Goal: Task Accomplishment & Management: Manage account settings

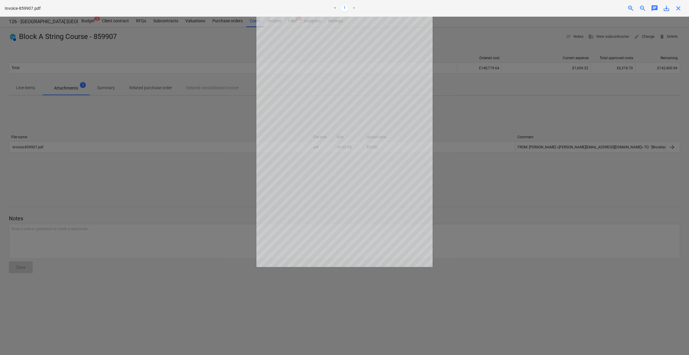
click at [678, 9] on span "close" at bounding box center [678, 8] width 7 height 7
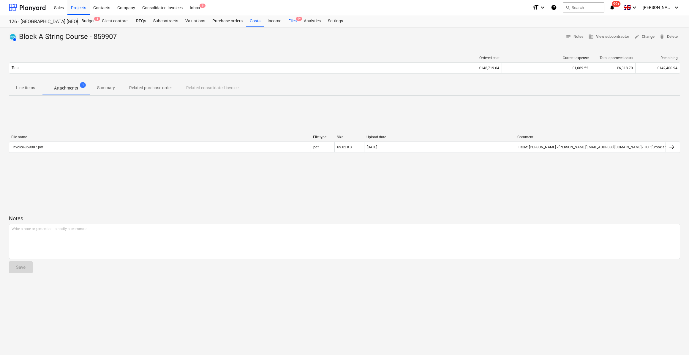
click at [294, 20] on div "Files 9+" at bounding box center [292, 21] width 15 height 12
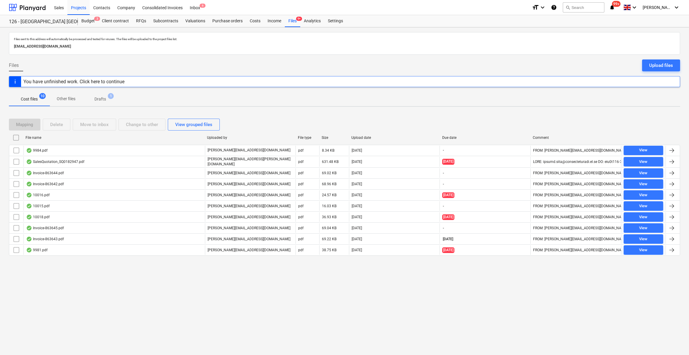
click at [122, 83] on div "You have unfinished work. Click here to continue" at bounding box center [73, 82] width 101 height 6
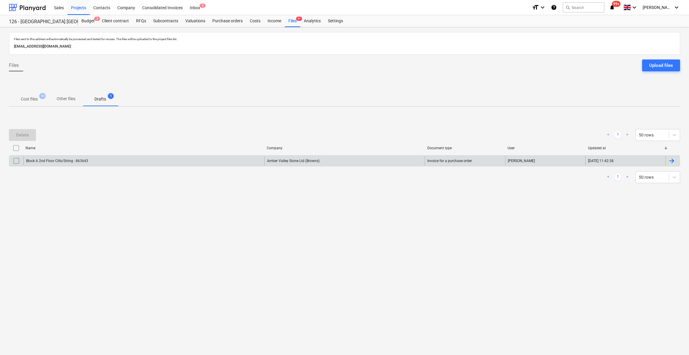
click at [88, 162] on div "Block A 2nd Floor Cills/String - 863643" at bounding box center [143, 161] width 241 height 10
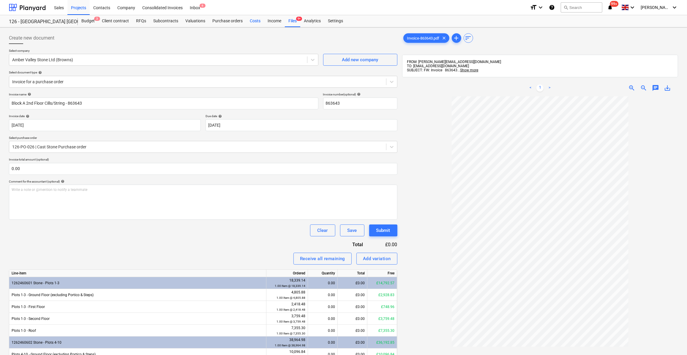
click at [250, 20] on div "Costs" at bounding box center [255, 21] width 18 height 12
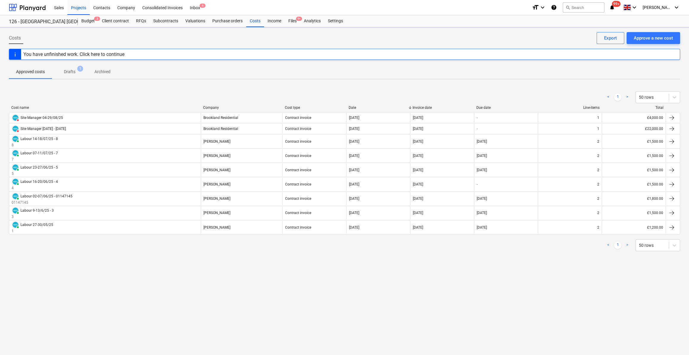
click at [119, 55] on div "You have unfinished work. Click here to continue" at bounding box center [73, 54] width 101 height 6
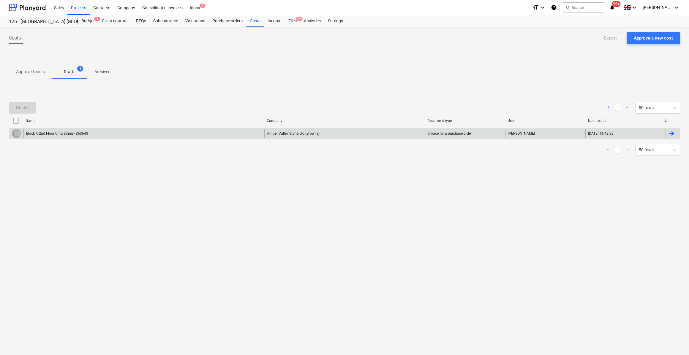
click at [15, 132] on input "checkbox" at bounding box center [17, 134] width 10 height 10
click at [25, 107] on div "Delete" at bounding box center [22, 108] width 13 height 8
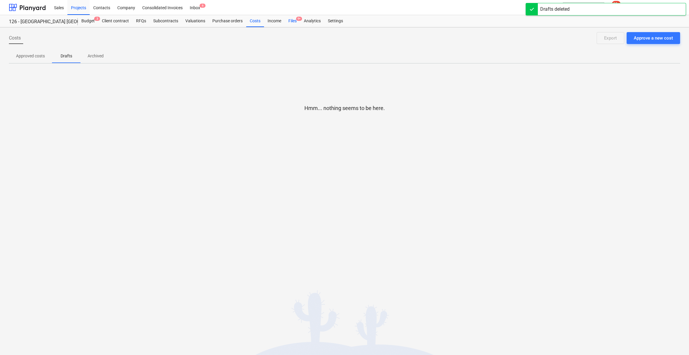
click at [290, 21] on div "Files 9+" at bounding box center [292, 21] width 15 height 12
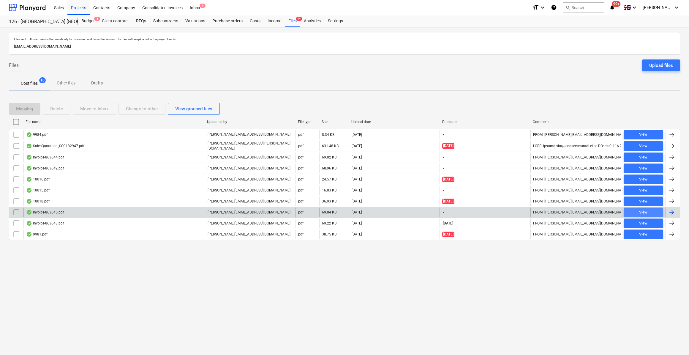
click at [645, 209] on div "View" at bounding box center [643, 212] width 8 height 7
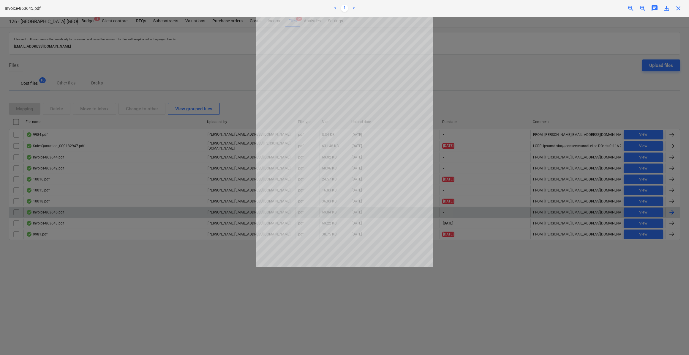
click at [681, 11] on span "close" at bounding box center [678, 8] width 7 height 7
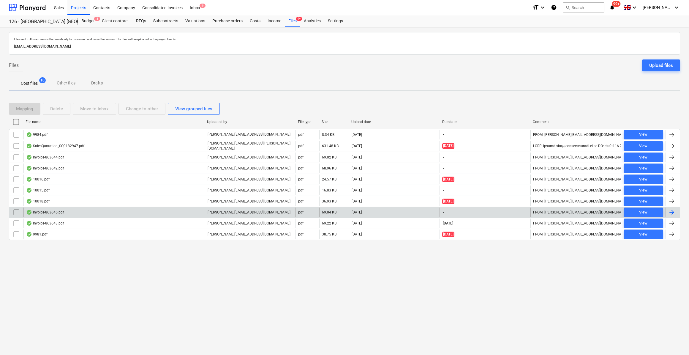
click at [673, 209] on div at bounding box center [671, 211] width 7 height 7
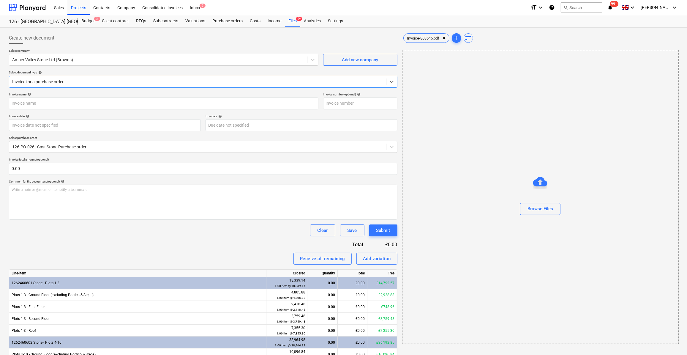
type input "863645"
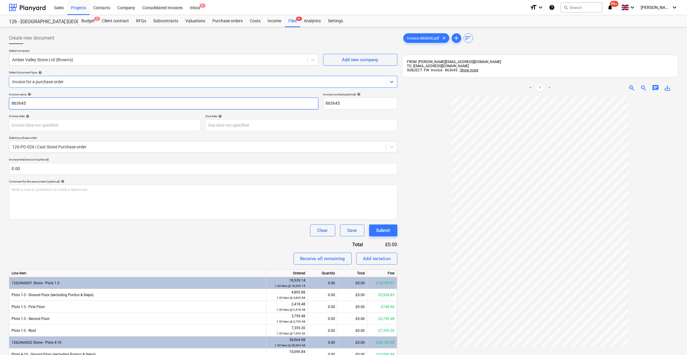
click at [11, 102] on input "863645" at bounding box center [163, 103] width 309 height 12
type input "Plots 1-3 Roof Level String Course - 863645"
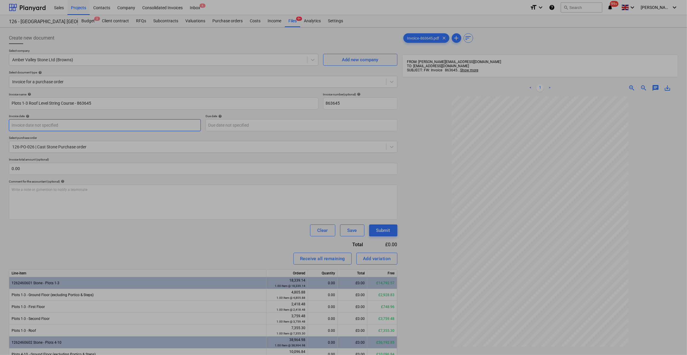
click at [38, 126] on body "Sales Projects Contacts Company Consolidated Invoices Inbox 6 format_size keybo…" at bounding box center [343, 177] width 687 height 355
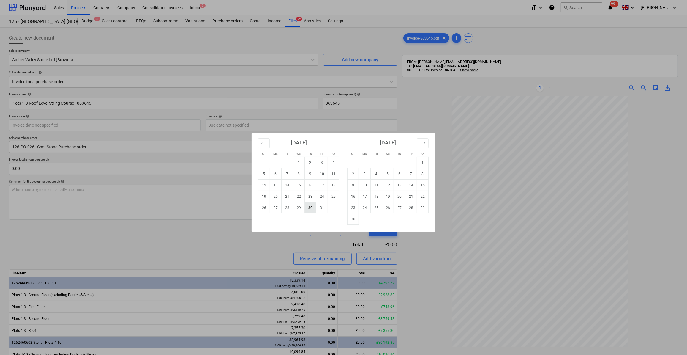
click at [310, 206] on td "30" at bounding box center [311, 207] width 12 height 11
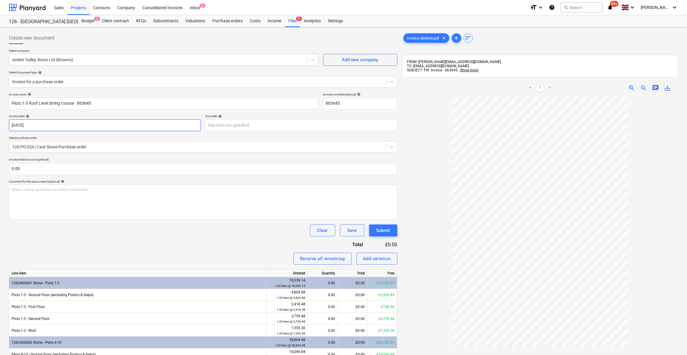
click at [32, 127] on body "Sales Projects Contacts Company Consolidated Invoices Inbox 6 format_size keybo…" at bounding box center [343, 177] width 687 height 355
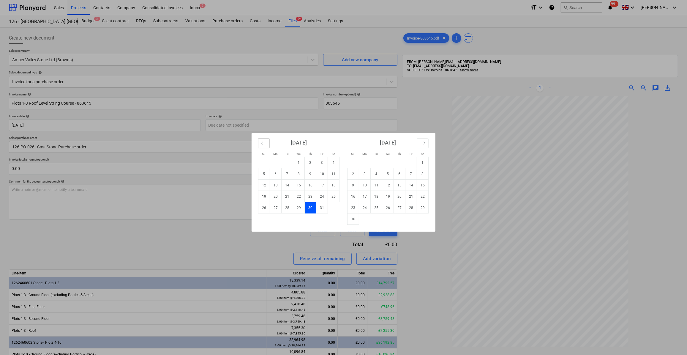
click at [262, 145] on icon "Move backward to switch to the previous month." at bounding box center [264, 143] width 6 height 6
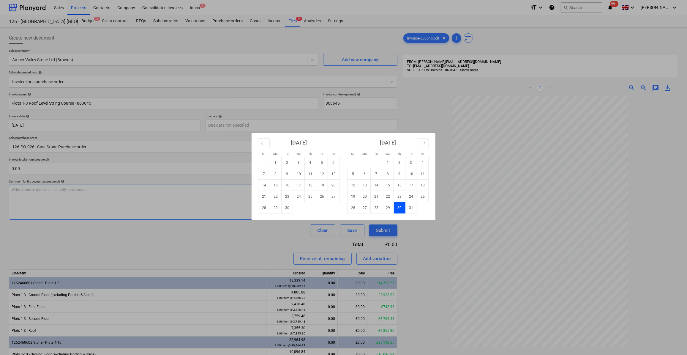
click at [289, 208] on td "30" at bounding box center [287, 207] width 12 height 11
type input "[DATE]"
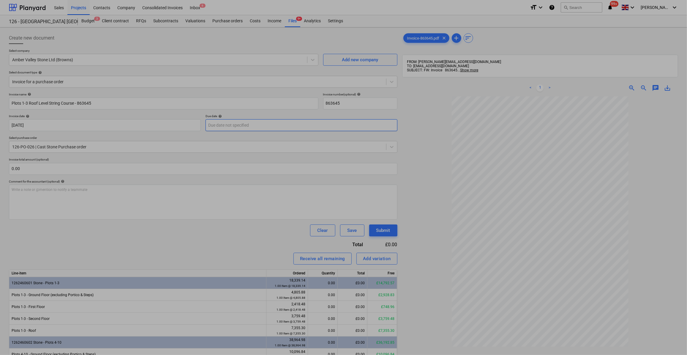
click at [242, 122] on body "Sales Projects Contacts Company Consolidated Invoices Inbox 6 format_size keybo…" at bounding box center [343, 177] width 687 height 355
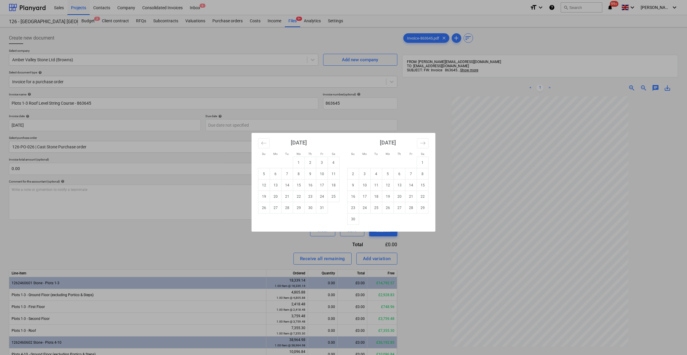
drag, startPoint x: 309, startPoint y: 205, endPoint x: 165, endPoint y: 238, distance: 147.7
click at [306, 205] on td "30" at bounding box center [311, 207] width 12 height 11
type input "[DATE]"
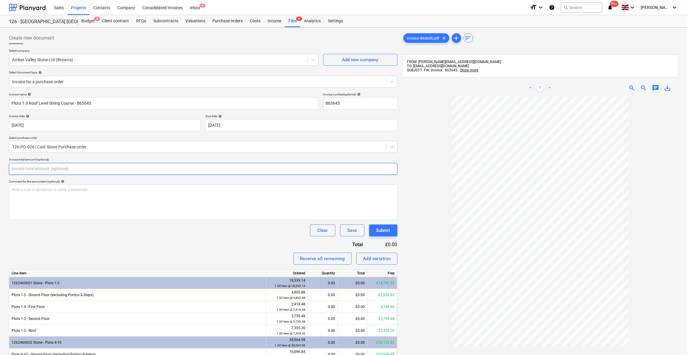
click at [31, 168] on input "text" at bounding box center [203, 169] width 388 height 12
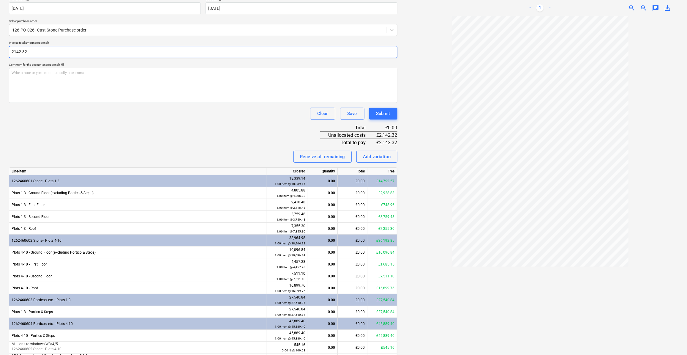
scroll to position [135, 0]
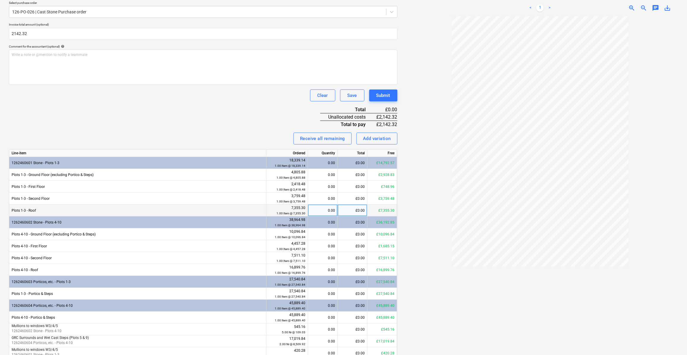
type input "2,142.32"
click at [356, 207] on div "£0.00" at bounding box center [353, 210] width 30 height 12
type input "2142.32"
click at [410, 160] on div at bounding box center [540, 185] width 276 height 338
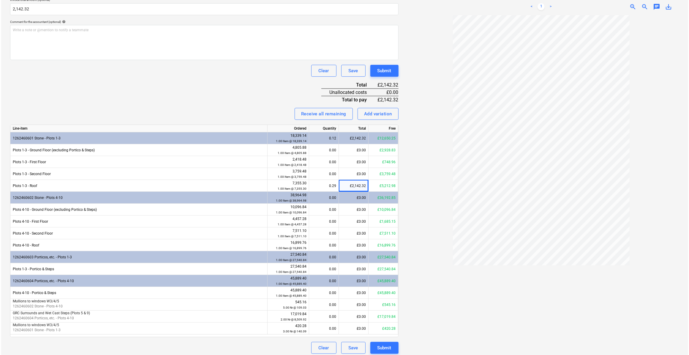
scroll to position [162, 0]
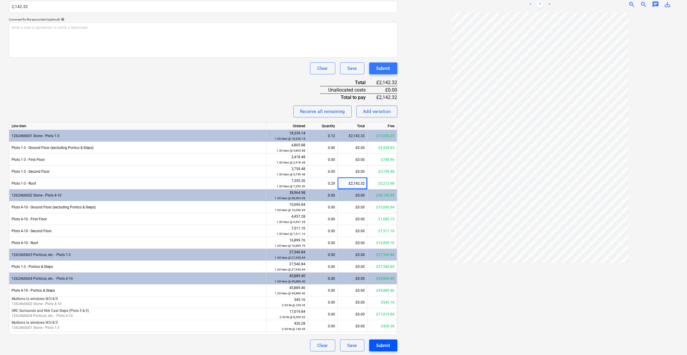
click at [378, 347] on div "Submit" at bounding box center [383, 345] width 14 height 8
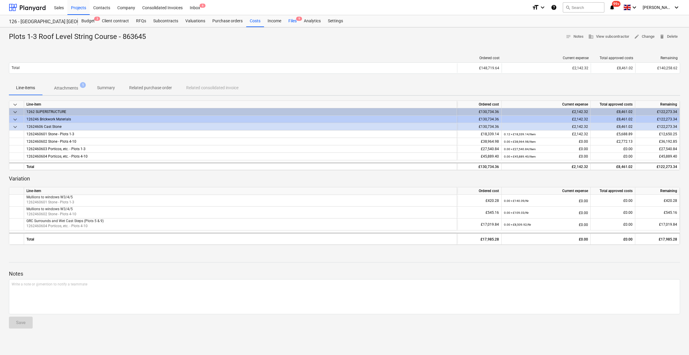
click at [292, 23] on div "Files 9" at bounding box center [292, 21] width 15 height 12
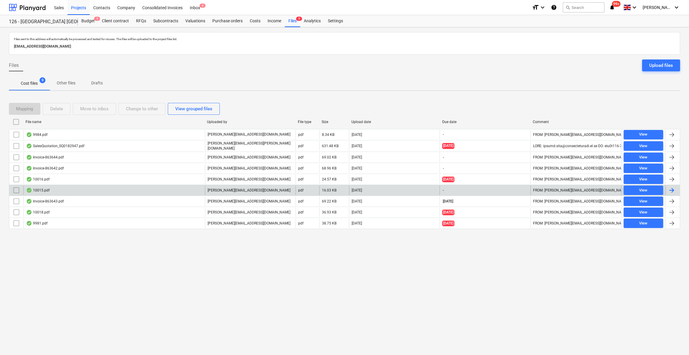
click at [671, 189] on div at bounding box center [671, 189] width 7 height 7
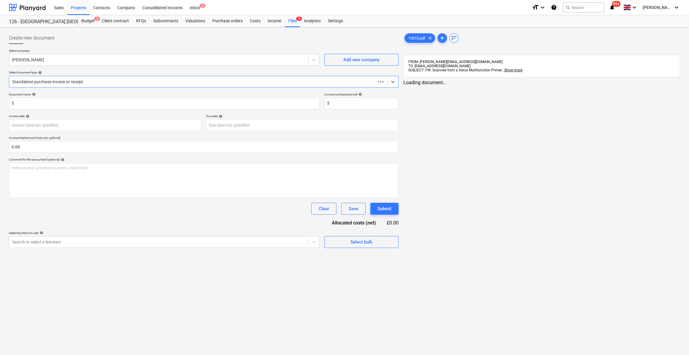
type input "5"
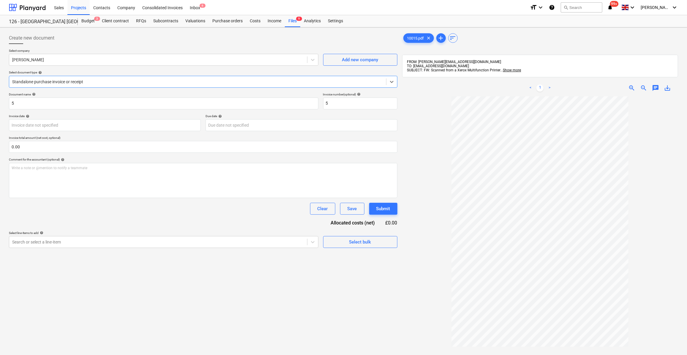
click at [666, 88] on span "save_alt" at bounding box center [667, 87] width 7 height 7
click at [166, 8] on div "Consolidated Invoices" at bounding box center [163, 7] width 48 height 15
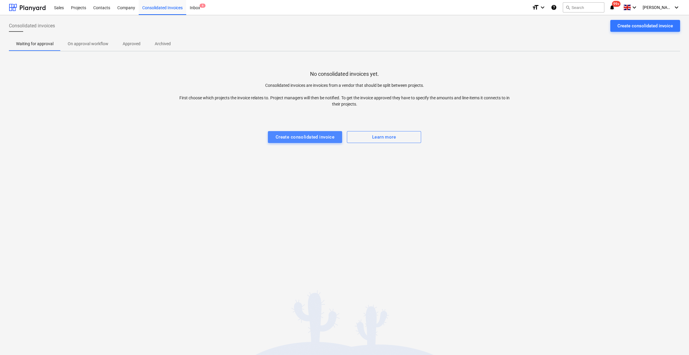
click at [297, 137] on div "Create consolidated invoice" at bounding box center [305, 137] width 59 height 8
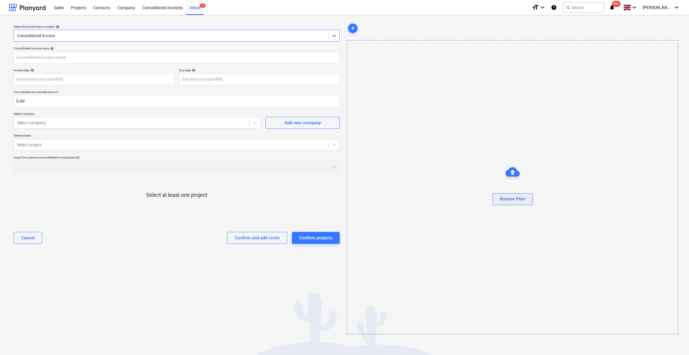
click at [512, 199] on div "Browse Files" at bounding box center [513, 199] width 26 height 8
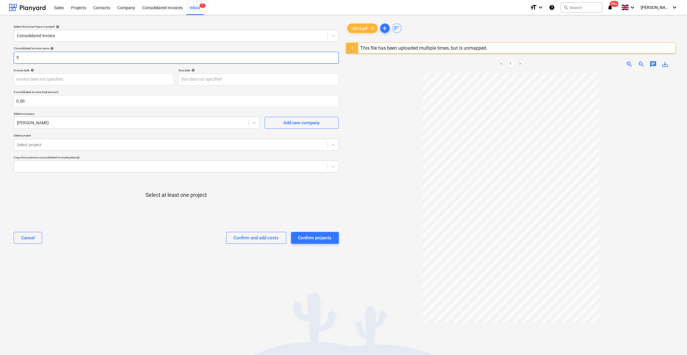
click at [14, 56] on input "5" at bounding box center [176, 58] width 325 height 12
type input "Labour [DATE]"
click at [48, 79] on body "Sales Projects Contacts Company Consolidated Invoices Inbox 7 format_size keybo…" at bounding box center [343, 177] width 687 height 355
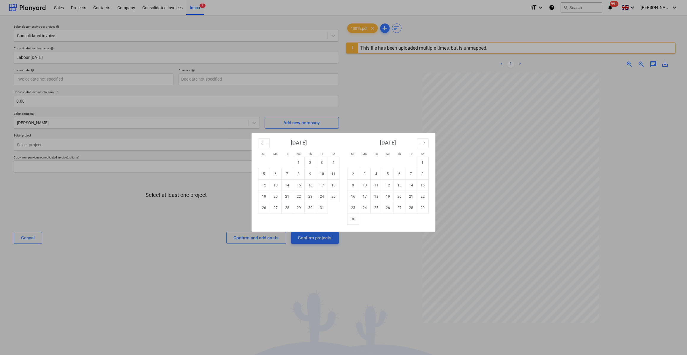
click at [325, 162] on td "3" at bounding box center [322, 162] width 12 height 11
type input "[DATE]"
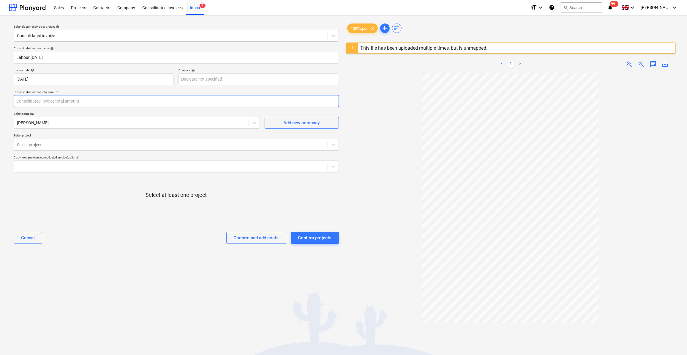
click at [31, 102] on input "text" at bounding box center [176, 101] width 325 height 12
type input "1,100.00"
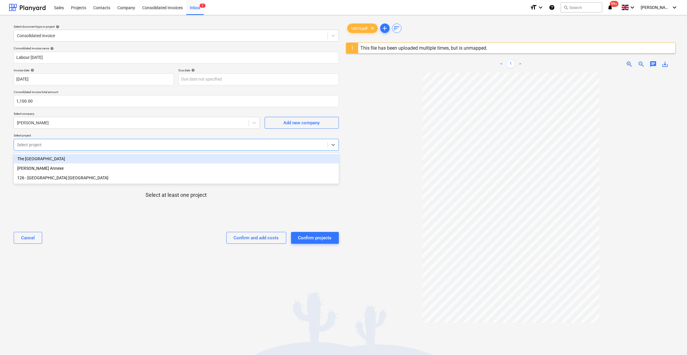
click at [46, 143] on div at bounding box center [171, 145] width 308 height 6
drag, startPoint x: 47, startPoint y: 161, endPoint x: 48, endPoint y: 156, distance: 4.8
click at [48, 160] on div "The [GEOGRAPHIC_DATA]" at bounding box center [176, 159] width 325 height 10
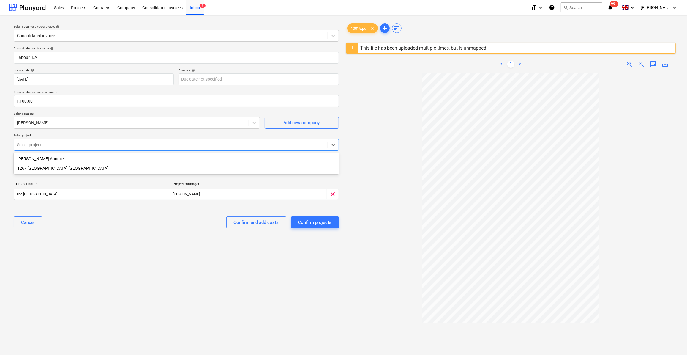
click at [50, 169] on div "126 - [GEOGRAPHIC_DATA] [GEOGRAPHIC_DATA]" at bounding box center [176, 168] width 325 height 10
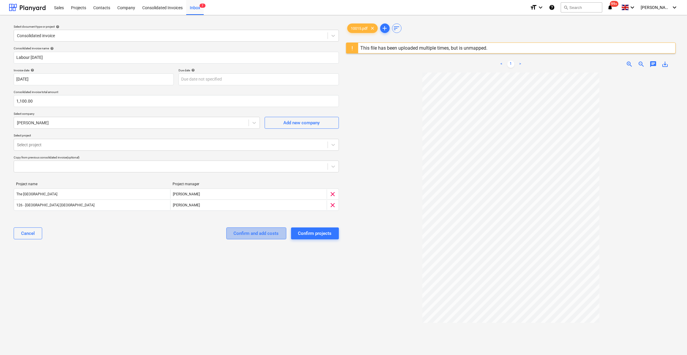
click at [257, 234] on div "Confirm and add costs" at bounding box center [256, 233] width 45 height 8
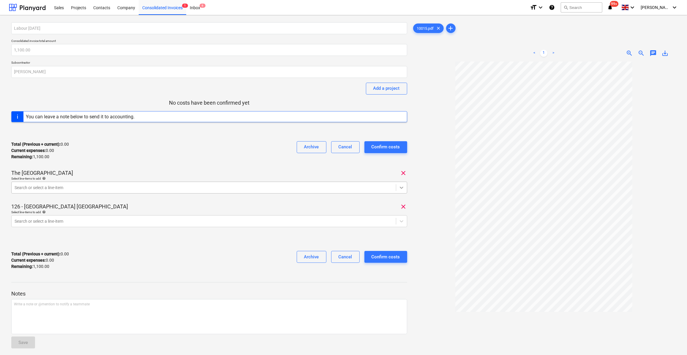
click at [400, 187] on icon at bounding box center [402, 187] width 4 height 2
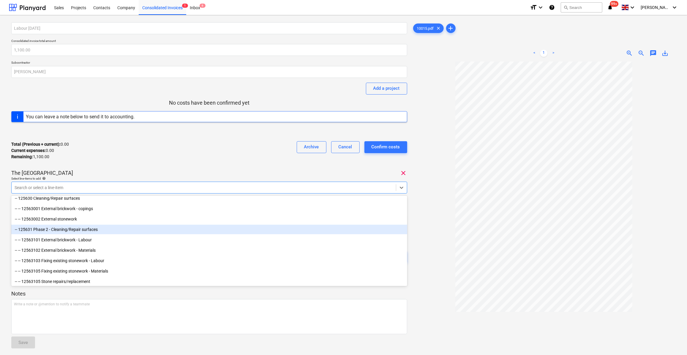
scroll to position [675, 0]
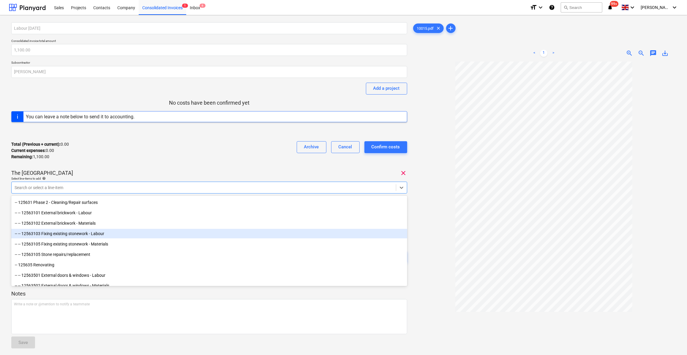
click at [129, 234] on div "-- -- 12563103 Fixing existing stonework - Labour" at bounding box center [209, 234] width 396 height 10
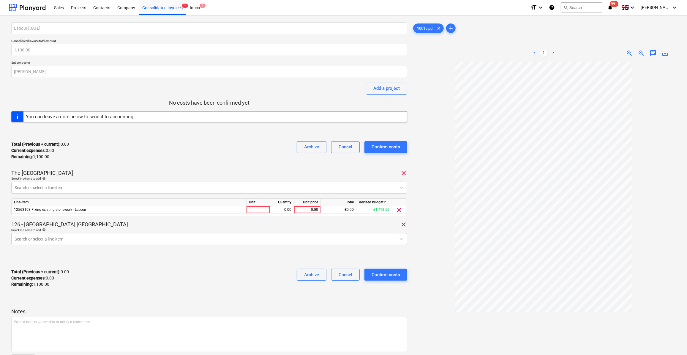
click at [436, 237] on div at bounding box center [544, 230] width 264 height 338
click at [401, 241] on icon at bounding box center [401, 239] width 6 height 6
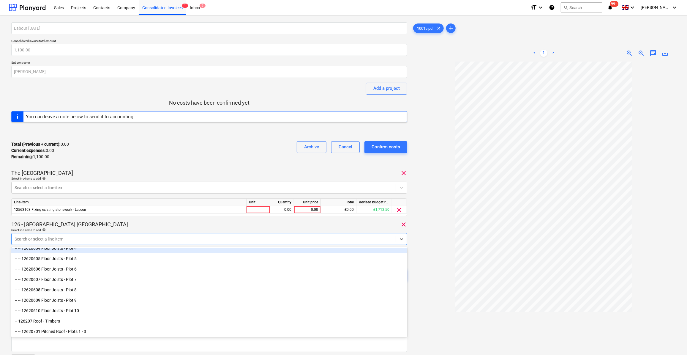
scroll to position [432, 0]
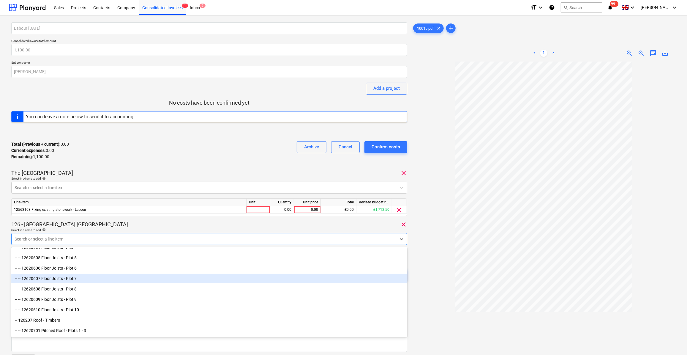
click at [60, 276] on div "-- -- 12620607 Floor Joists - Plot 7" at bounding box center [209, 278] width 396 height 10
click at [64, 279] on div "-- -- 12620608 Floor Joists - Plot 8" at bounding box center [209, 278] width 396 height 10
click at [67, 278] on div "-- -- 12620609 Floor Joists - Plot 9" at bounding box center [209, 278] width 396 height 10
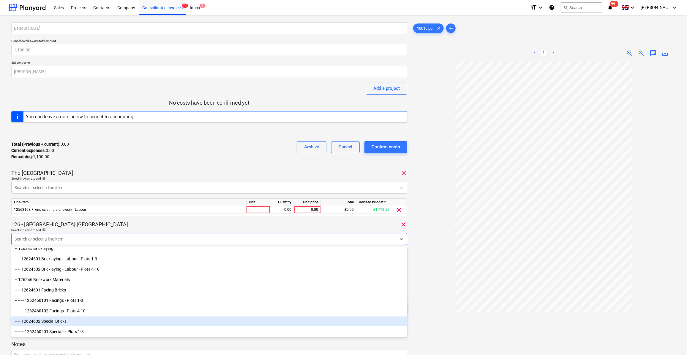
scroll to position [1350, 0]
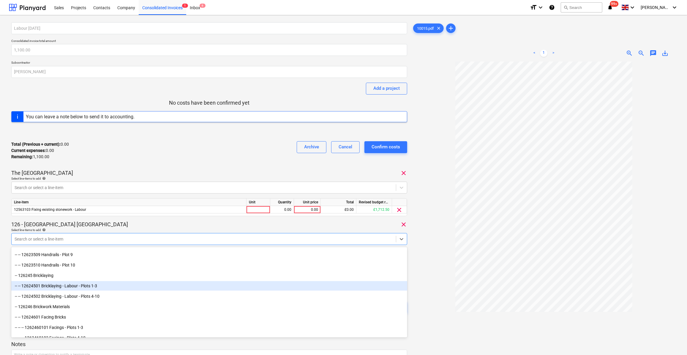
click at [128, 285] on div "-- -- 12624501 Bricklaying - Labour - Plots 1-3" at bounding box center [209, 286] width 396 height 10
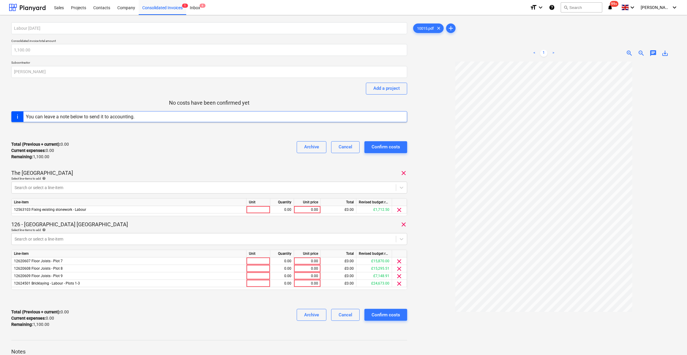
click at [434, 307] on div at bounding box center [544, 230] width 264 height 338
click at [254, 210] on div at bounding box center [258, 209] width 24 height 7
type input "Day"
click at [290, 208] on div "0.00" at bounding box center [282, 209] width 19 height 7
type input "1"
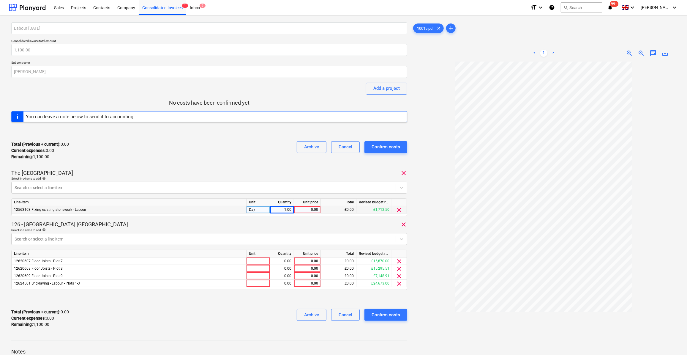
click at [307, 208] on div "0.00" at bounding box center [307, 209] width 22 height 7
type input "220"
click at [255, 283] on div at bounding box center [258, 282] width 24 height 7
type input "Day"
click at [287, 284] on div "0.00" at bounding box center [282, 282] width 19 height 7
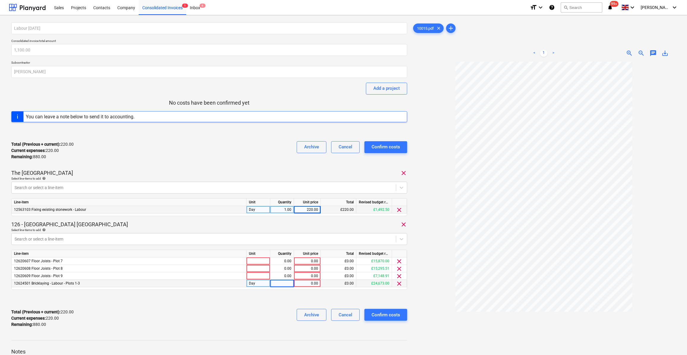
type input "2"
click at [313, 284] on div "0.00" at bounding box center [307, 282] width 22 height 7
type input "220"
click at [284, 292] on div "Labour [DATE] Consolidated invoice total amount 1,100.00 Subcontractor [PERSON_…" at bounding box center [209, 177] width 396 height 310
click at [258, 261] on div at bounding box center [258, 260] width 24 height 7
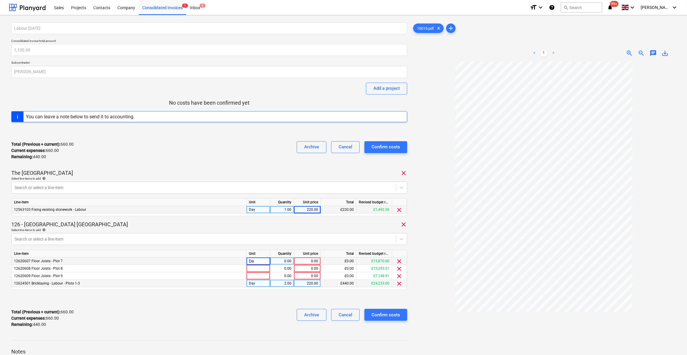
type input "Day"
click at [256, 267] on div at bounding box center [258, 268] width 24 height 7
type input "Day"
click at [251, 275] on div at bounding box center [258, 275] width 24 height 7
type input "Day"
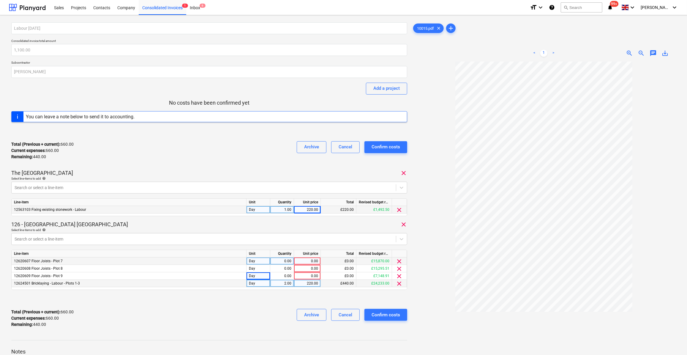
click at [292, 260] on div "0.00" at bounding box center [282, 260] width 24 height 7
type input "0.66666666"
click at [281, 266] on div "0.00" at bounding box center [282, 268] width 19 height 7
type input "0.66666666"
click at [282, 275] on div "0.00" at bounding box center [282, 275] width 19 height 7
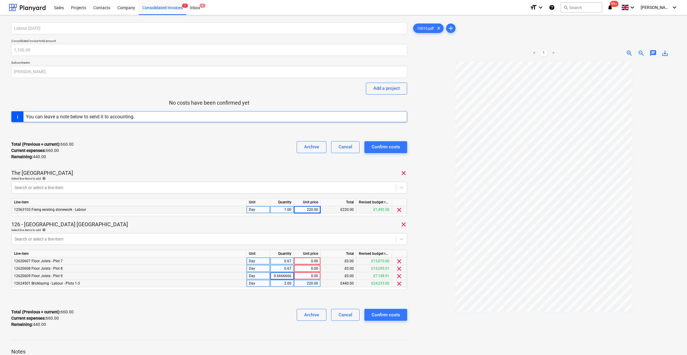
type input "0.66666666"
click at [311, 260] on div "0.00" at bounding box center [307, 260] width 22 height 7
type input "220"
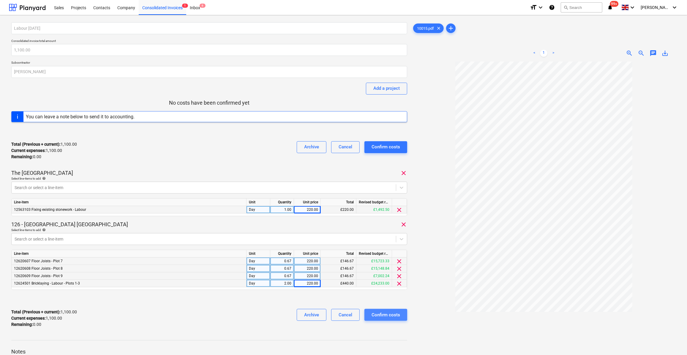
click at [391, 316] on div "Confirm costs" at bounding box center [385, 315] width 29 height 8
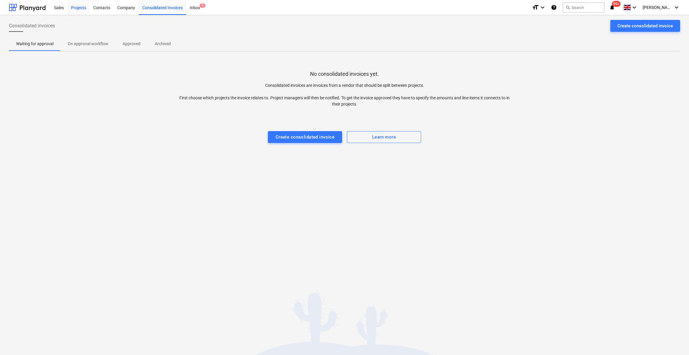
click at [78, 9] on div "Projects" at bounding box center [78, 7] width 22 height 15
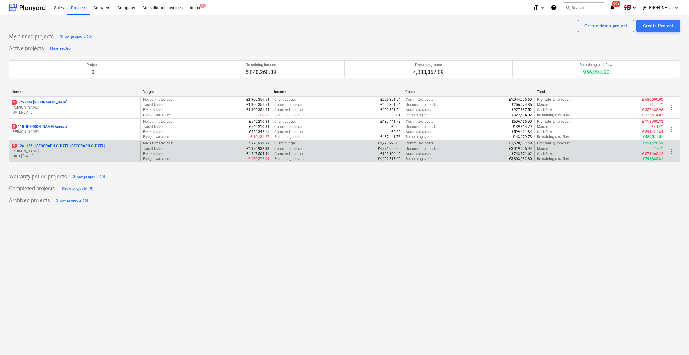
click at [38, 144] on p "9 126 - 126 - [GEOGRAPHIC_DATA] [GEOGRAPHIC_DATA]" at bounding box center [58, 145] width 93 height 5
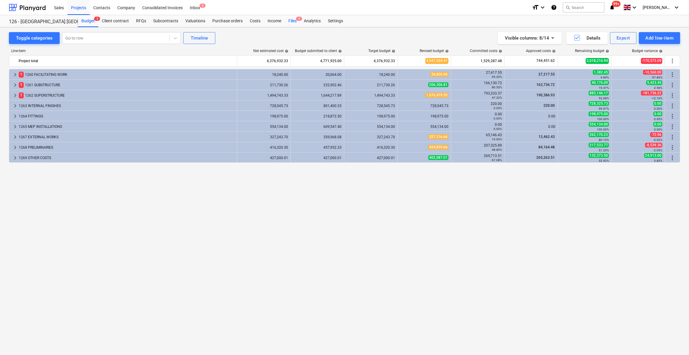
click at [289, 21] on div "Files 9" at bounding box center [292, 21] width 15 height 12
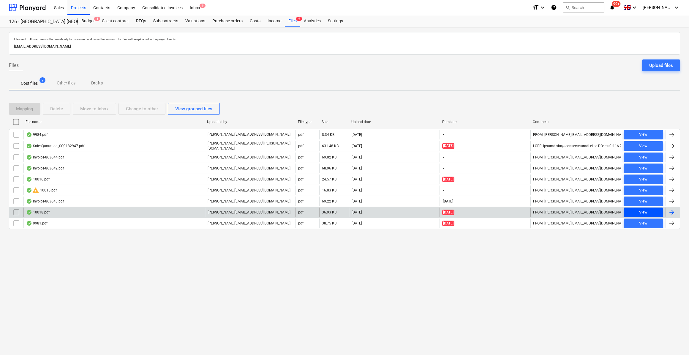
click at [644, 211] on div "View" at bounding box center [643, 212] width 8 height 7
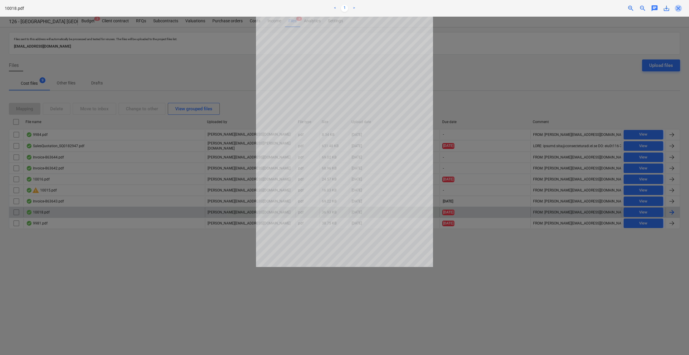
click at [680, 10] on span "close" at bounding box center [678, 8] width 7 height 7
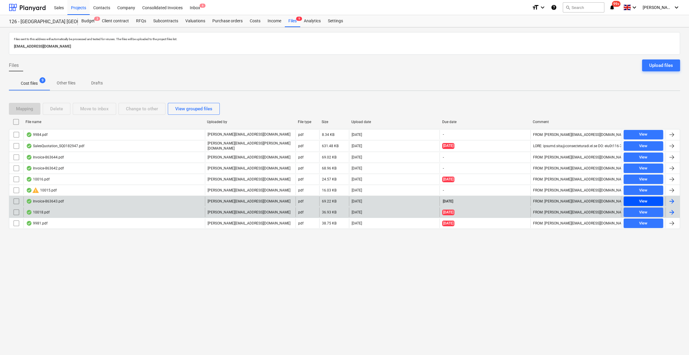
click at [641, 199] on div "View" at bounding box center [643, 201] width 8 height 7
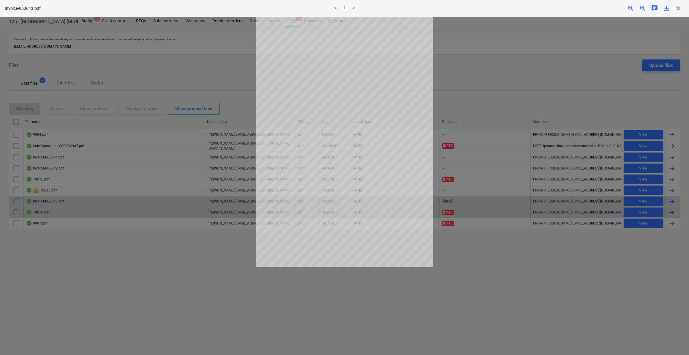
click at [678, 10] on span "close" at bounding box center [678, 8] width 7 height 7
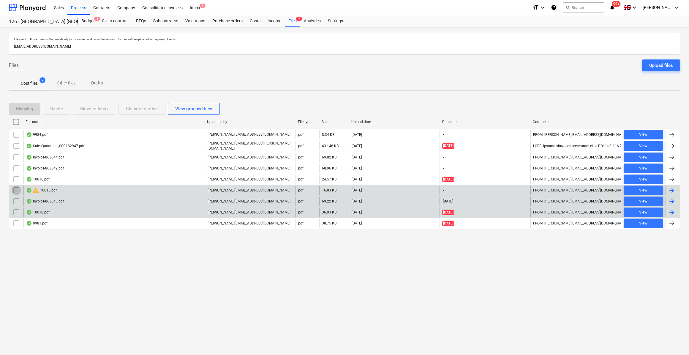
click at [14, 189] on input "checkbox" at bounding box center [17, 190] width 10 height 10
click at [63, 106] on button "Delete" at bounding box center [57, 109] width 28 height 12
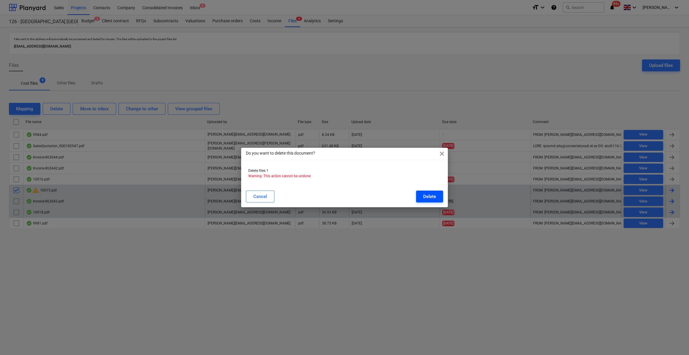
click at [428, 198] on div "Delete" at bounding box center [429, 196] width 13 height 8
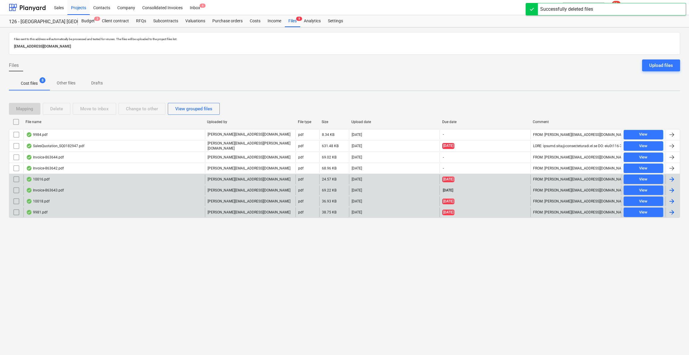
click at [46, 178] on div "10016.pdf" at bounding box center [37, 179] width 23 height 5
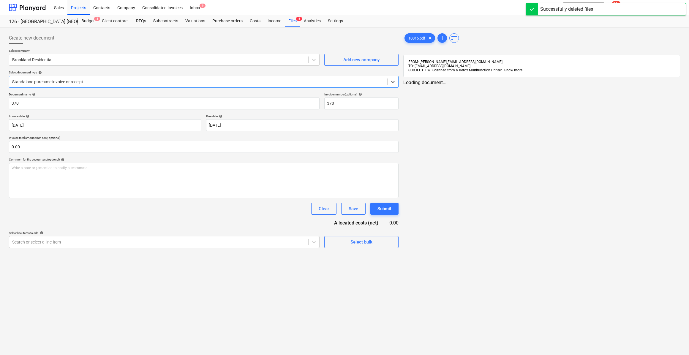
type input "370"
type input "[DATE]"
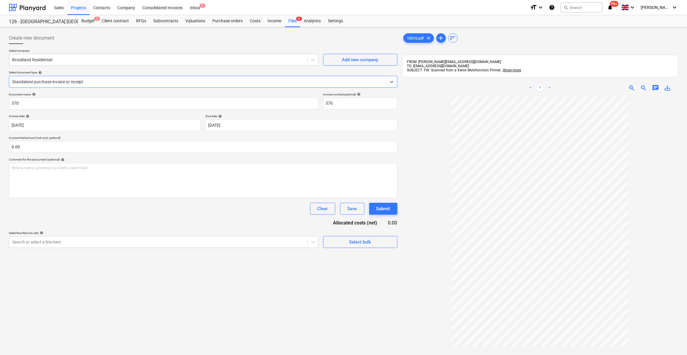
click at [668, 88] on span "save_alt" at bounding box center [667, 87] width 7 height 7
click at [148, 8] on div "Consolidated Invoices" at bounding box center [163, 7] width 48 height 15
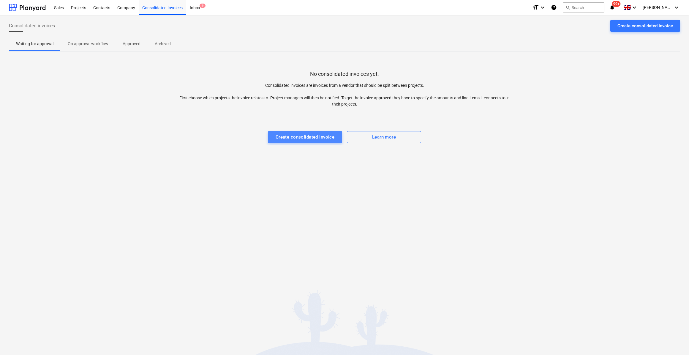
click at [313, 137] on div "Create consolidated invoice" at bounding box center [305, 137] width 59 height 8
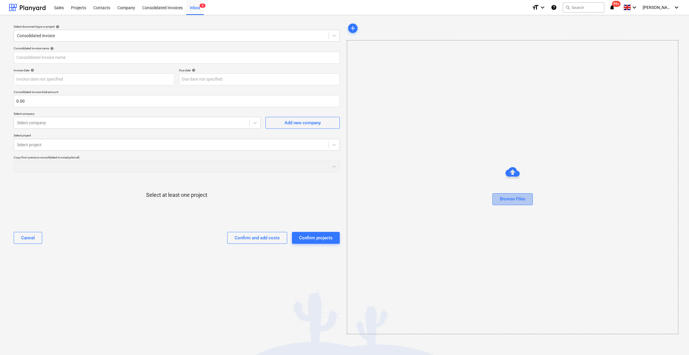
click at [513, 201] on div "Browse Files" at bounding box center [513, 199] width 26 height 8
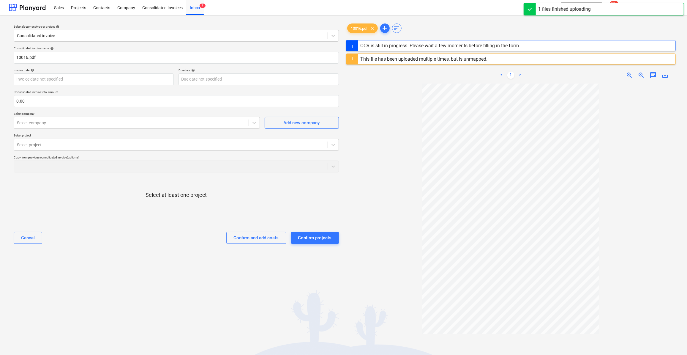
type input "370"
type input "[DATE]"
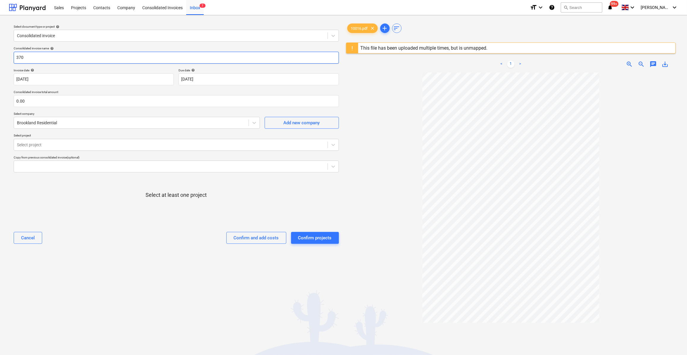
click at [14, 56] on input "370" at bounding box center [176, 58] width 325 height 12
type input "Labour 29-03/10/25 - 370"
click at [40, 101] on input "text" at bounding box center [176, 101] width 325 height 12
type input "880.00"
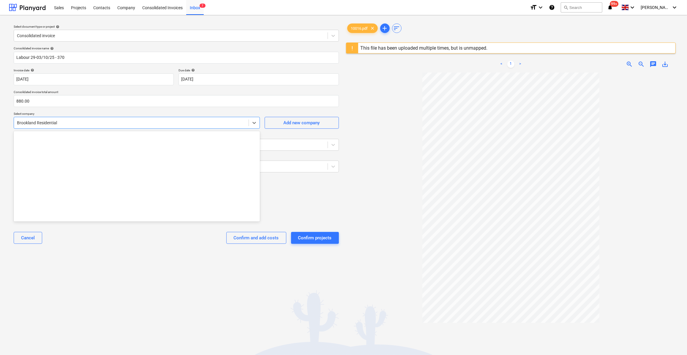
click at [73, 122] on div at bounding box center [131, 123] width 229 height 6
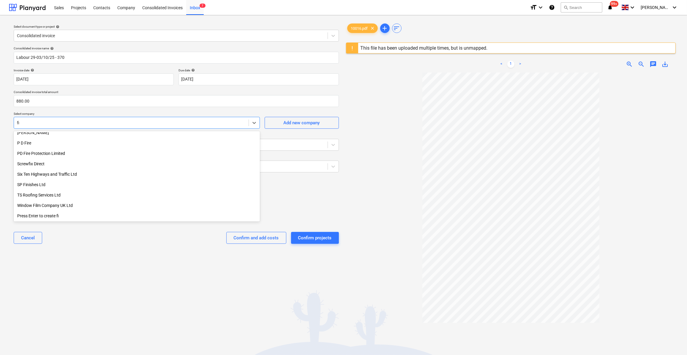
scroll to position [140, 0]
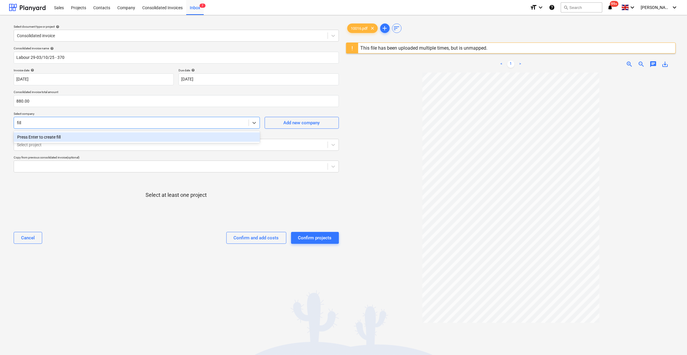
type input "fil"
click at [36, 137] on div "[PERSON_NAME]" at bounding box center [137, 137] width 246 height 10
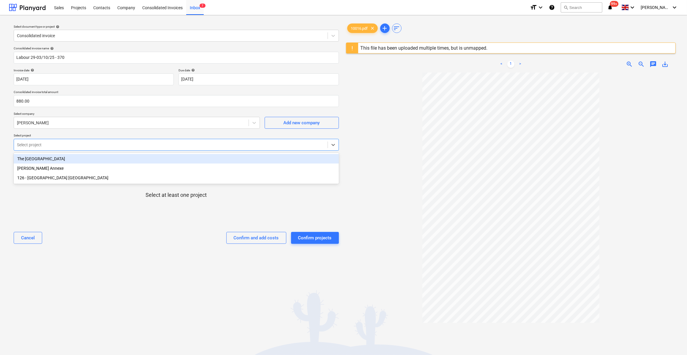
click at [39, 144] on div at bounding box center [171, 145] width 308 height 6
click at [42, 158] on div "The [GEOGRAPHIC_DATA]" at bounding box center [176, 159] width 325 height 10
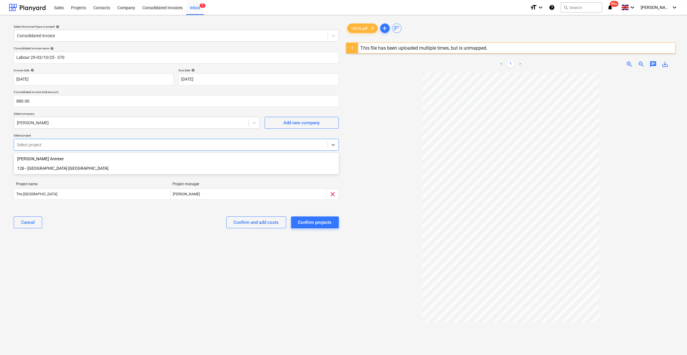
click at [48, 169] on div "126 - [GEOGRAPHIC_DATA] [GEOGRAPHIC_DATA]" at bounding box center [176, 168] width 325 height 10
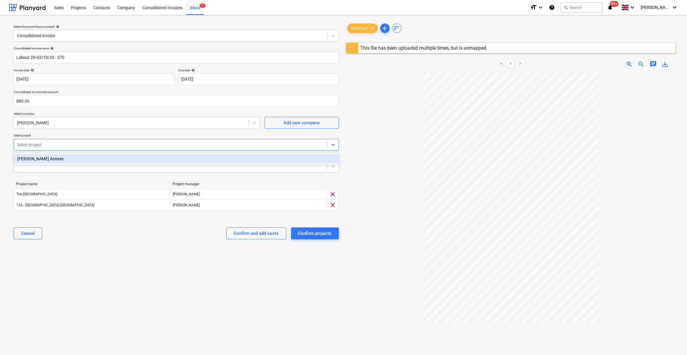
click at [151, 220] on div "Consolidated invoice name help Labour 29-03/10/25 - 370 Invoice date help [DATE…" at bounding box center [176, 145] width 330 height 202
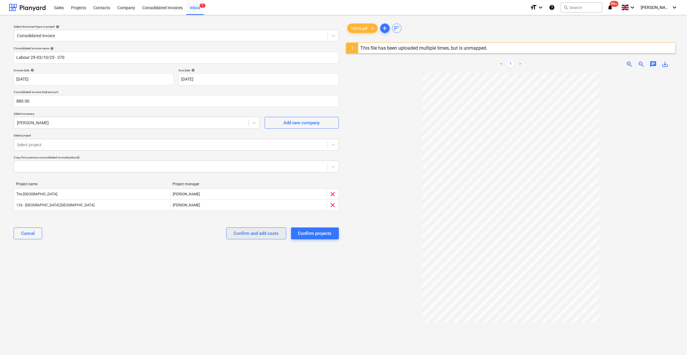
click at [258, 235] on div "Confirm and add costs" at bounding box center [256, 233] width 45 height 8
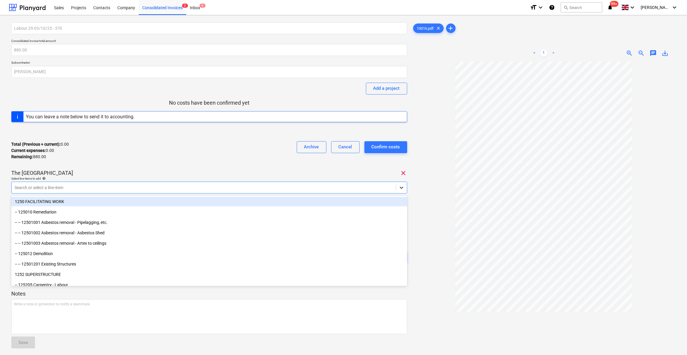
click at [401, 188] on icon at bounding box center [401, 187] width 6 height 6
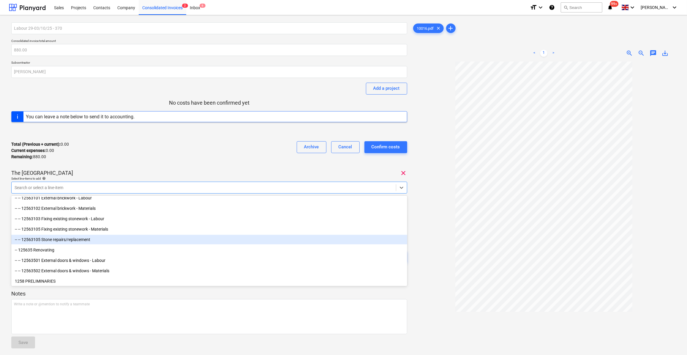
scroll to position [702, 0]
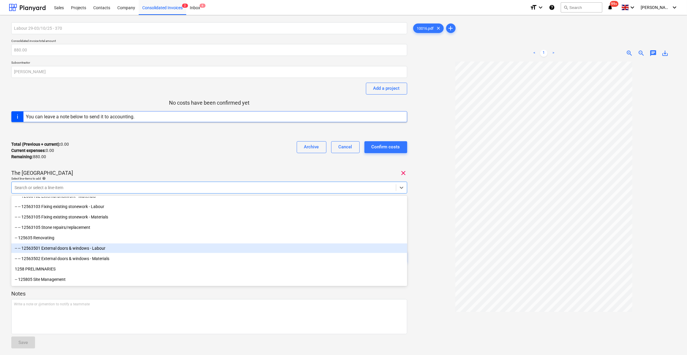
click at [112, 248] on div "-- -- 12563501 External doors & windows - Labour" at bounding box center [209, 248] width 396 height 10
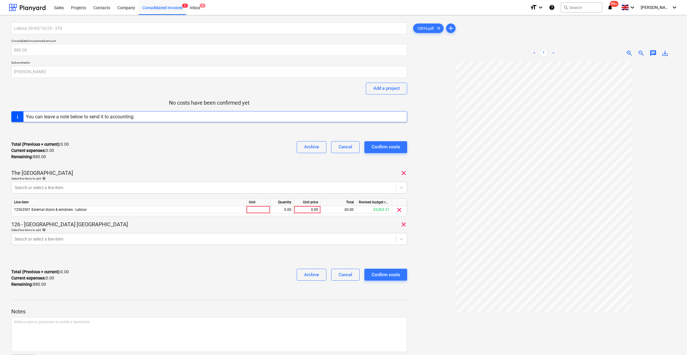
click at [433, 232] on div at bounding box center [544, 230] width 264 height 338
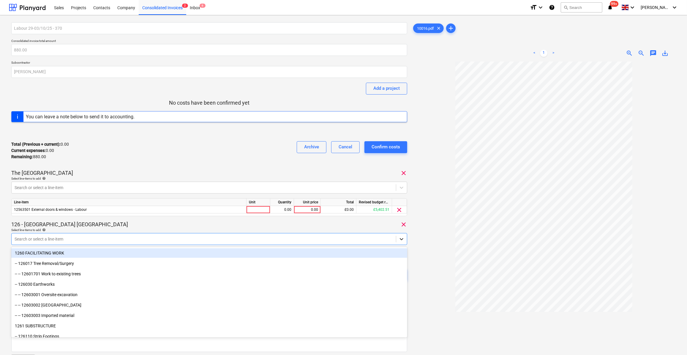
click at [402, 239] on icon at bounding box center [402, 239] width 4 height 2
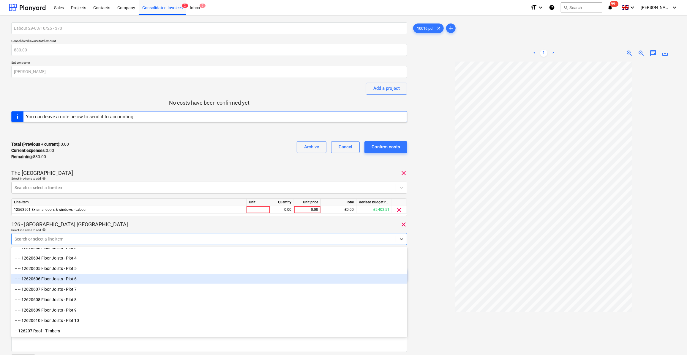
scroll to position [432, 0]
click at [79, 279] on div "-- -- 12620607 Floor Joists - Plot 7" at bounding box center [209, 278] width 396 height 10
click at [79, 279] on div "-- -- 12620608 Floor Joists - Plot 8" at bounding box center [209, 278] width 396 height 10
drag, startPoint x: 76, startPoint y: 280, endPoint x: 79, endPoint y: 275, distance: 6.0
click at [79, 275] on div "-- -- 12620609 Floor Joists - Plot 9" at bounding box center [209, 278] width 396 height 10
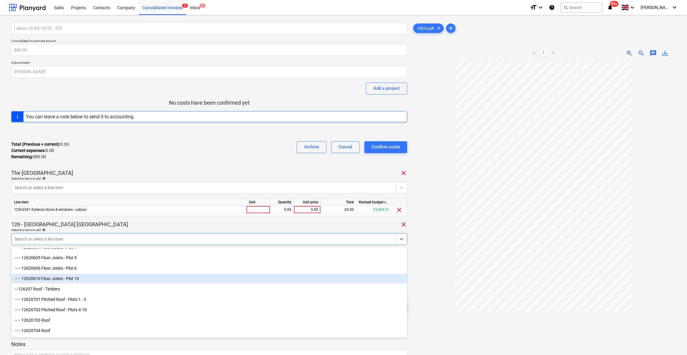
click at [423, 286] on div at bounding box center [544, 230] width 264 height 338
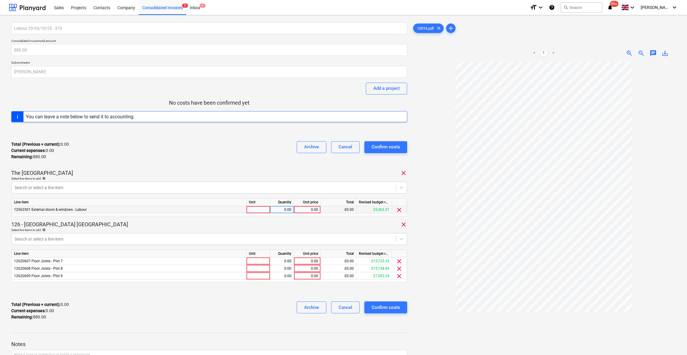
click at [255, 206] on div at bounding box center [258, 209] width 24 height 7
type input "Day"
click at [284, 209] on div "0.00" at bounding box center [282, 209] width 19 height 7
type input "1"
click at [314, 208] on div "0.00" at bounding box center [307, 209] width 22 height 7
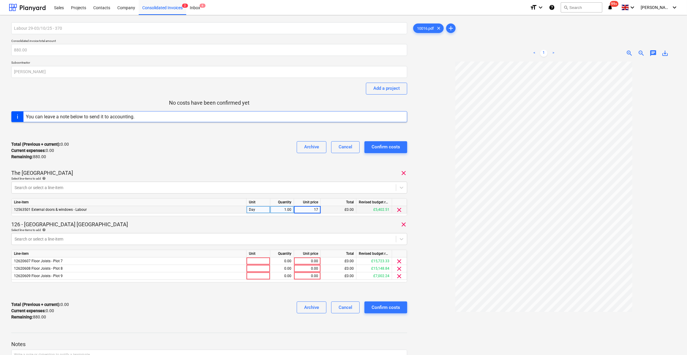
type input "176"
click at [257, 260] on div at bounding box center [258, 260] width 24 height 7
type input "Day"
click at [256, 266] on div at bounding box center [258, 268] width 24 height 7
type input "Day"
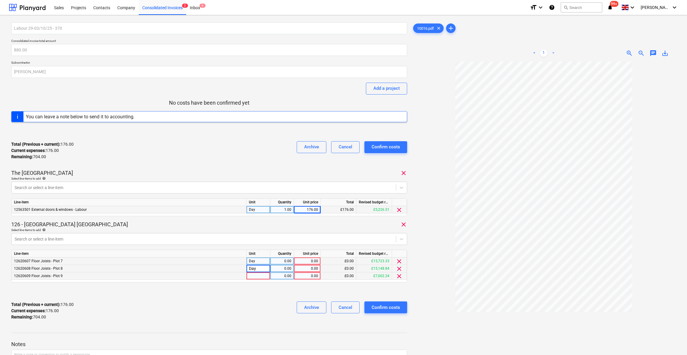
click at [252, 276] on div at bounding box center [258, 275] width 24 height 7
type input "Day"
click at [306, 262] on div "0.00" at bounding box center [307, 260] width 22 height 7
type input "176"
click at [308, 269] on div "0.00" at bounding box center [307, 268] width 22 height 7
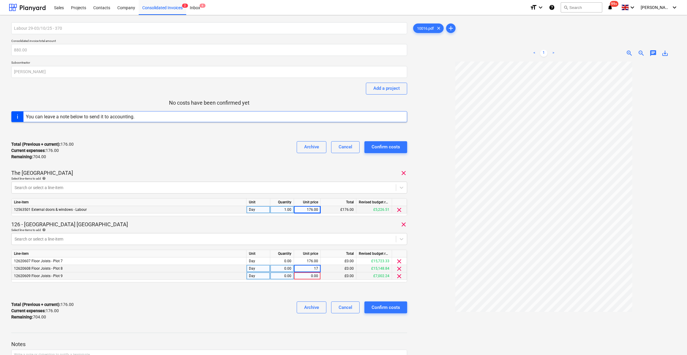
type input "176"
click at [310, 275] on div "0.00" at bounding box center [307, 275] width 22 height 7
type input "176"
click at [266, 288] on div at bounding box center [209, 292] width 396 height 10
click at [288, 260] on div "0.00" at bounding box center [282, 260] width 19 height 7
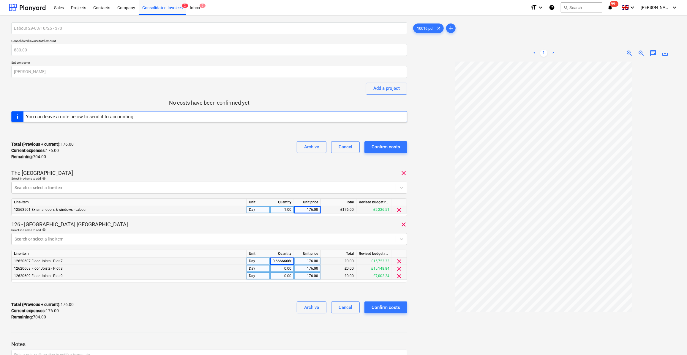
type input "0.666666666"
click at [292, 269] on div "0.00" at bounding box center [282, 268] width 24 height 7
type input "0.66666666"
click at [288, 274] on div "0.00" at bounding box center [282, 275] width 19 height 7
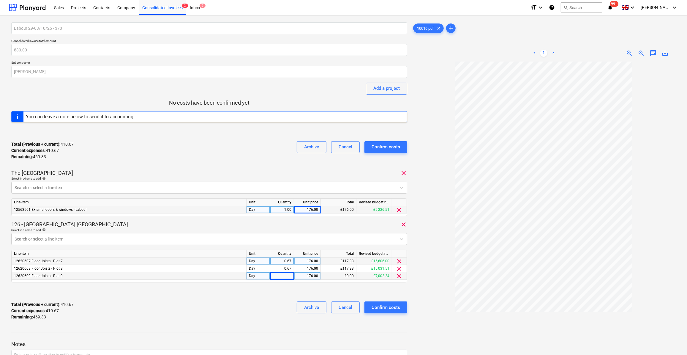
type input "1"
click at [282, 288] on div at bounding box center [209, 292] width 396 height 10
click at [286, 269] on div "0.67" at bounding box center [282, 268] width 19 height 7
type input "1.5"
click at [288, 261] on div "0.67" at bounding box center [282, 260] width 19 height 7
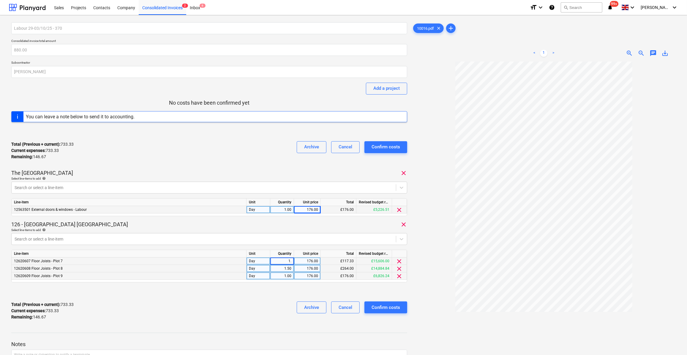
type input "1.5"
click at [283, 282] on div "Labour 29-03/10/25 - 370 Consolidated invoice total amount 880.00 Subcontractor…" at bounding box center [209, 173] width 396 height 302
click at [385, 308] on div "Confirm costs" at bounding box center [385, 307] width 29 height 8
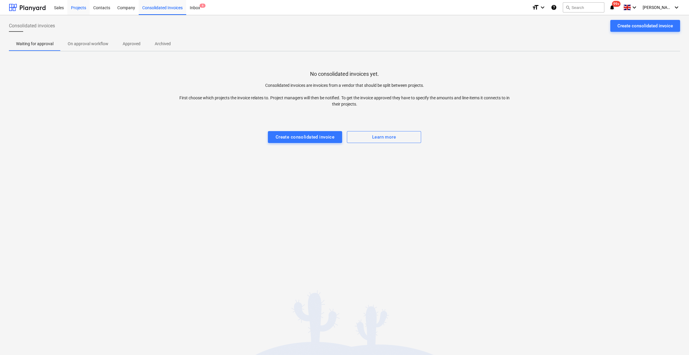
click at [79, 10] on div "Projects" at bounding box center [78, 7] width 22 height 15
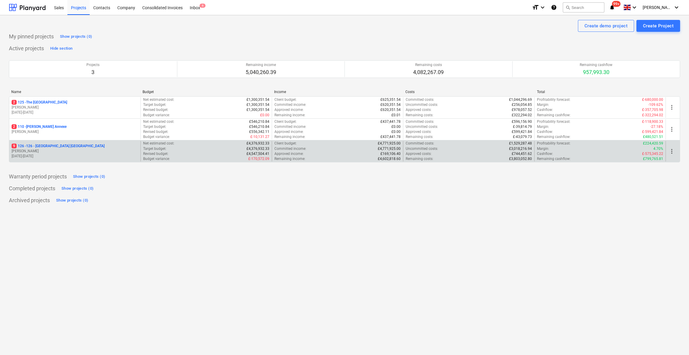
click at [42, 146] on p "9 126 - 126 - [GEOGRAPHIC_DATA] [GEOGRAPHIC_DATA]" at bounding box center [58, 145] width 93 height 5
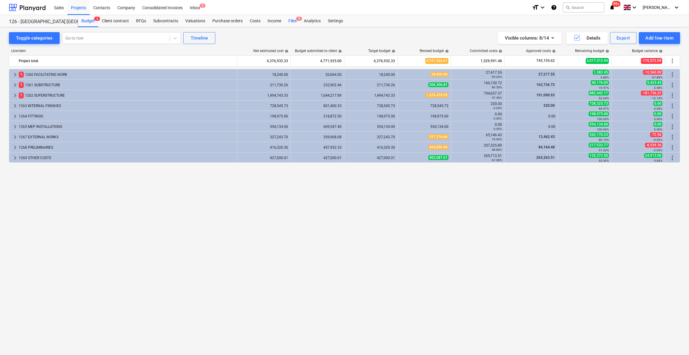
click at [292, 21] on div "Files 9" at bounding box center [292, 21] width 15 height 12
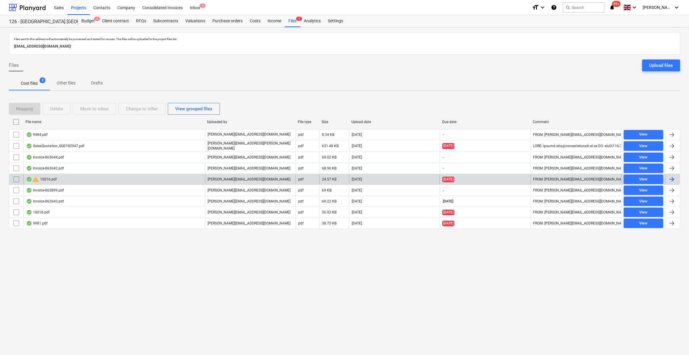
click at [17, 179] on input "checkbox" at bounding box center [17, 179] width 10 height 10
click at [60, 113] on button "Delete" at bounding box center [57, 109] width 28 height 12
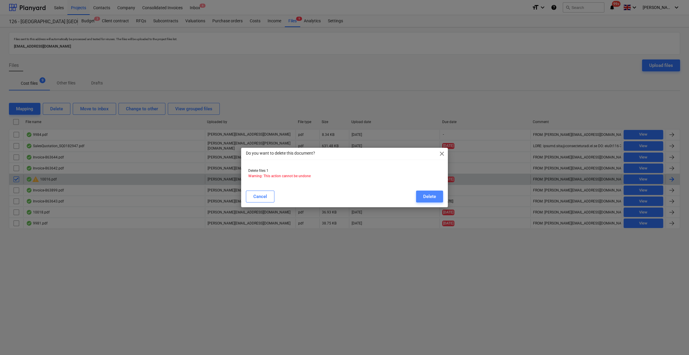
click at [431, 198] on div "Delete" at bounding box center [429, 196] width 13 height 8
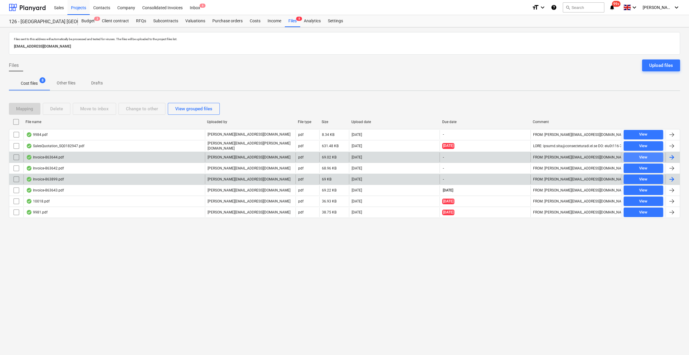
click at [636, 156] on span "View" at bounding box center [643, 157] width 35 height 7
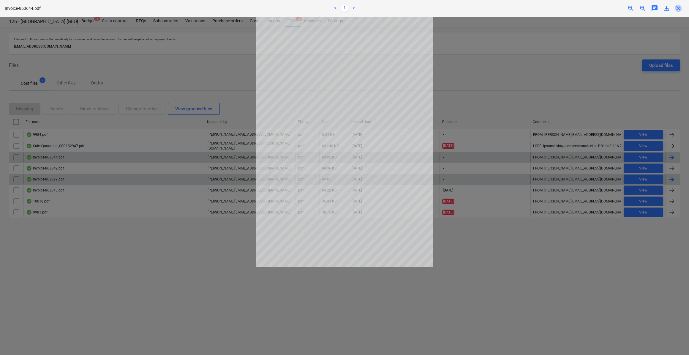
click at [676, 9] on span "close" at bounding box center [678, 8] width 7 height 7
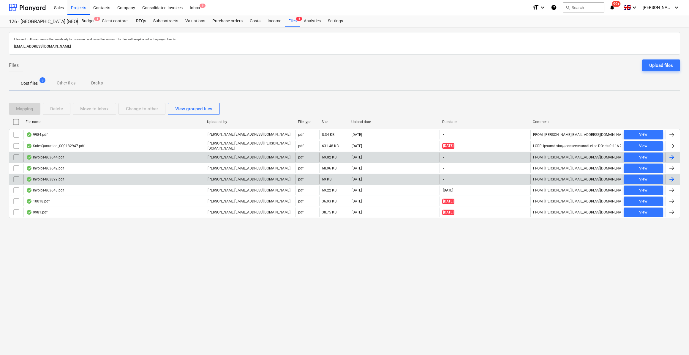
click at [671, 154] on div at bounding box center [671, 157] width 7 height 7
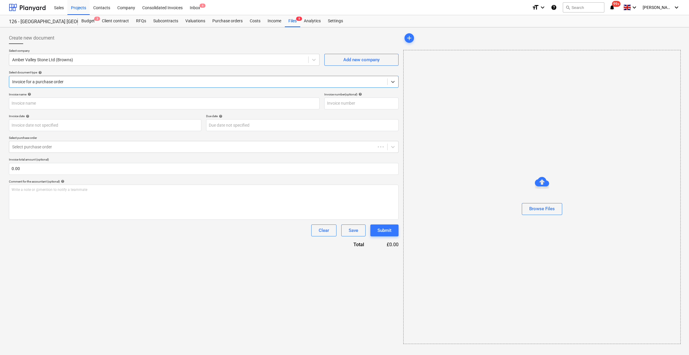
type input "863644"
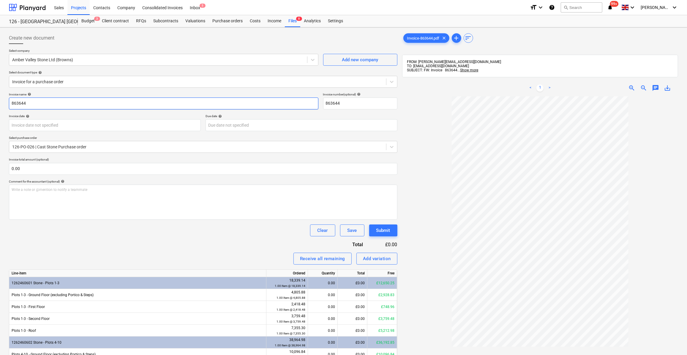
drag, startPoint x: 10, startPoint y: 104, endPoint x: 18, endPoint y: 112, distance: 11.0
click at [11, 104] on input "863644" at bounding box center [163, 103] width 309 height 12
type input "Plot 1-3 Roof Level Coping - 863644"
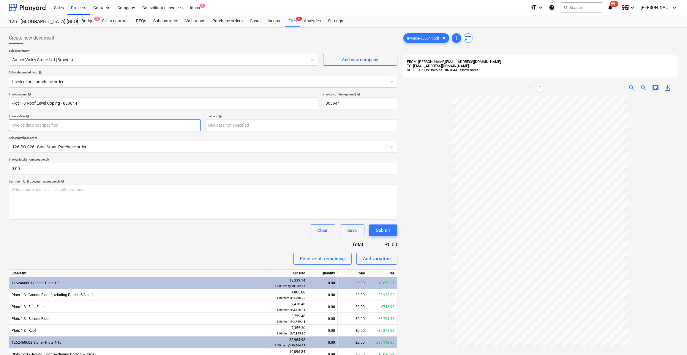
click at [22, 128] on body "Sales Projects Contacts Company Consolidated Invoices Inbox 5 format_size keybo…" at bounding box center [343, 177] width 687 height 355
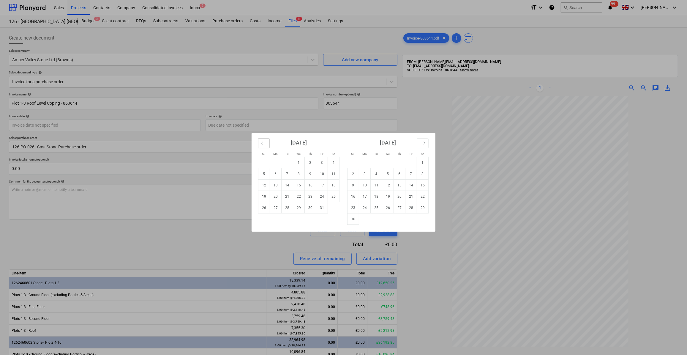
click at [265, 144] on icon "Move backward to switch to the previous month." at bounding box center [264, 143] width 6 height 6
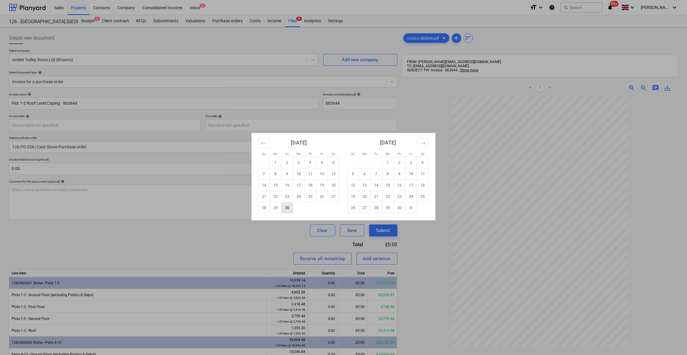
click at [283, 207] on td "30" at bounding box center [287, 207] width 12 height 11
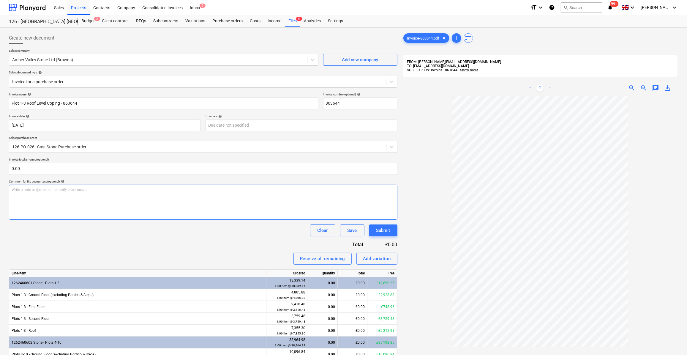
type input "[DATE]"
click at [243, 122] on body "Sales Projects Contacts Company Consolidated Invoices Inbox 5 format_size keybo…" at bounding box center [343, 177] width 687 height 355
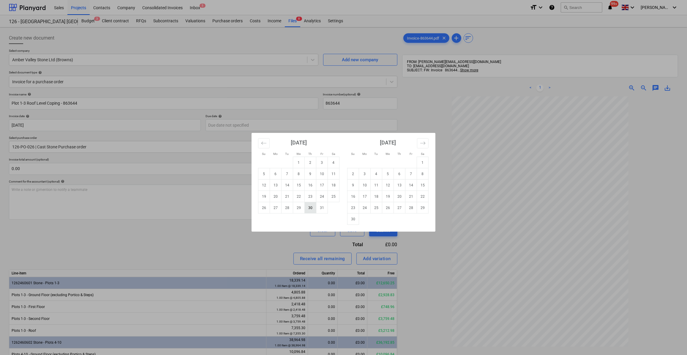
click at [314, 210] on td "30" at bounding box center [311, 207] width 12 height 11
type input "[DATE]"
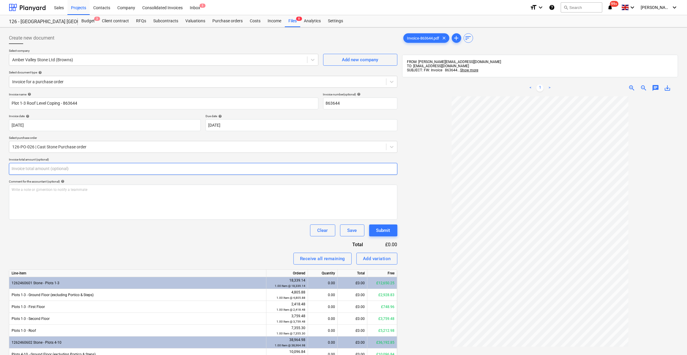
click at [31, 167] on input "text" at bounding box center [203, 169] width 388 height 12
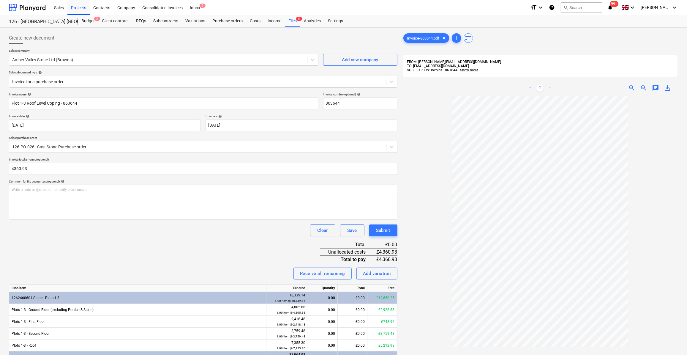
type input "4,360.93"
click at [432, 267] on div at bounding box center [540, 265] width 276 height 338
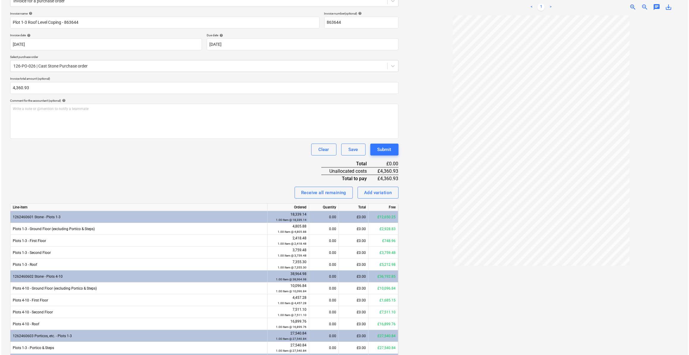
scroll to position [81, 0]
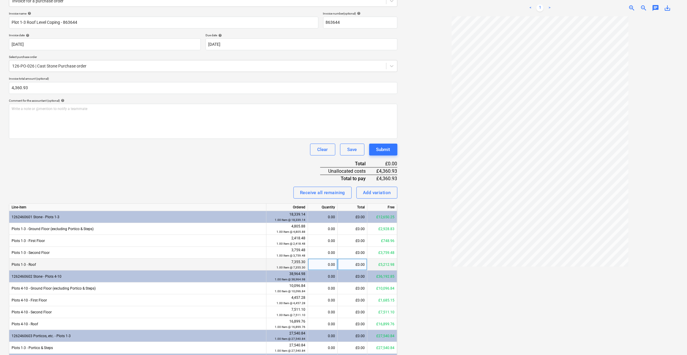
click at [353, 262] on div "£0.00" at bounding box center [353, 264] width 30 height 12
type input "4360.93"
click at [442, 277] on div at bounding box center [540, 185] width 276 height 338
click at [383, 150] on div "Submit" at bounding box center [383, 149] width 14 height 8
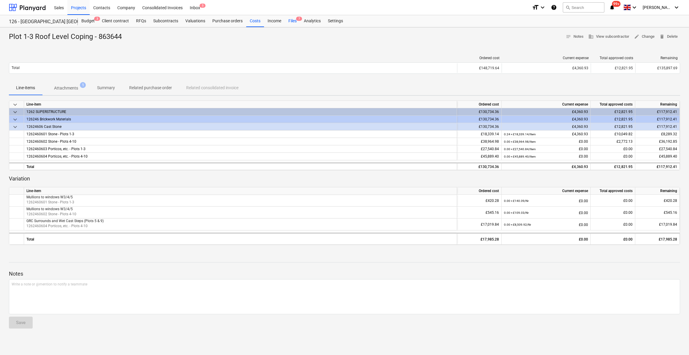
click at [294, 22] on div "Files 7" at bounding box center [292, 21] width 15 height 12
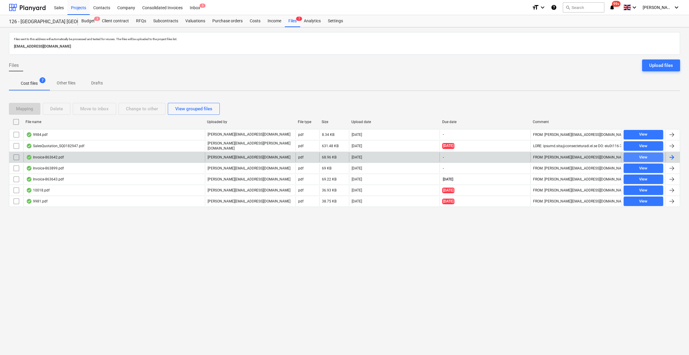
click at [647, 156] on div "View" at bounding box center [643, 157] width 8 height 7
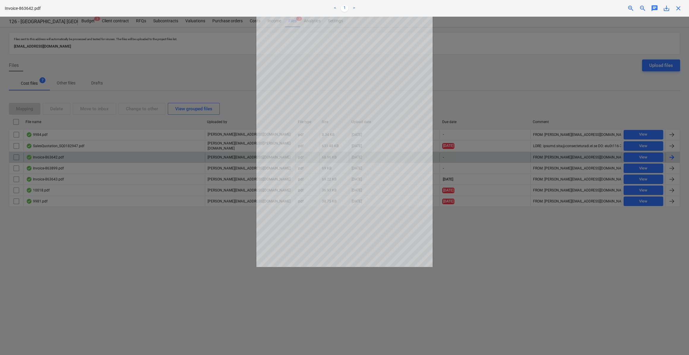
click at [678, 10] on span "close" at bounding box center [678, 8] width 7 height 7
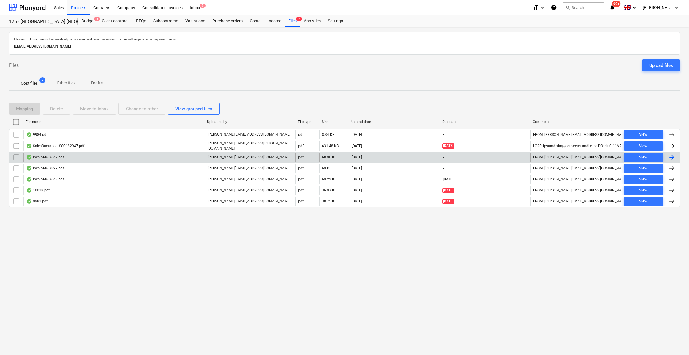
click at [671, 157] on div at bounding box center [671, 157] width 7 height 7
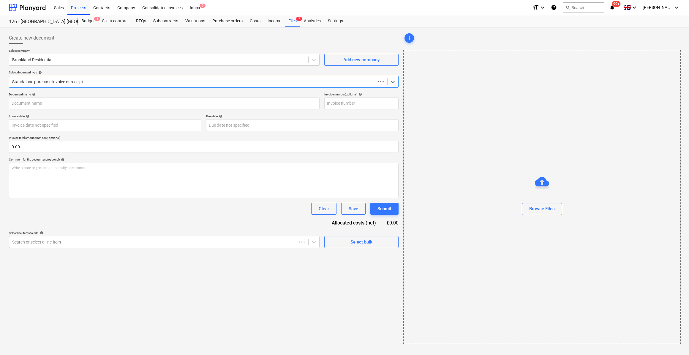
type input "863642"
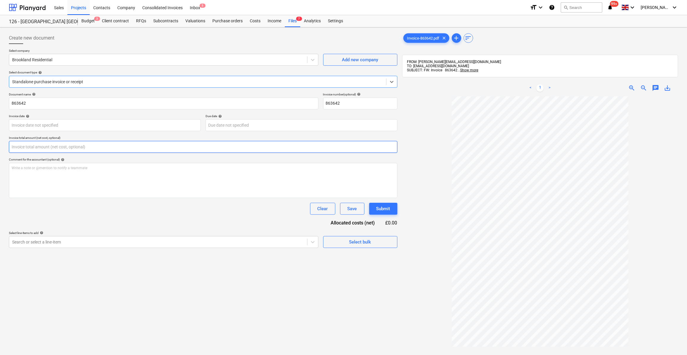
click at [32, 148] on input "text" at bounding box center [203, 147] width 388 height 12
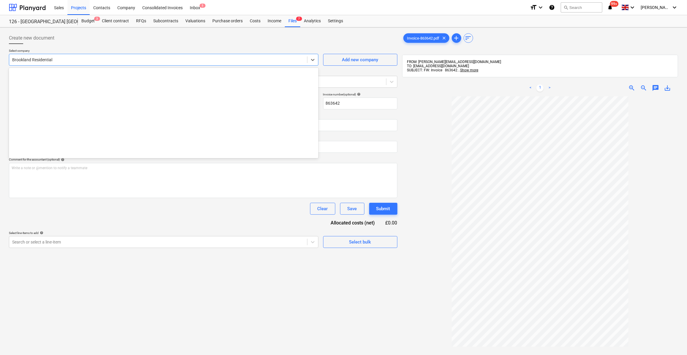
type input "0.00"
click at [59, 61] on div at bounding box center [158, 60] width 292 height 6
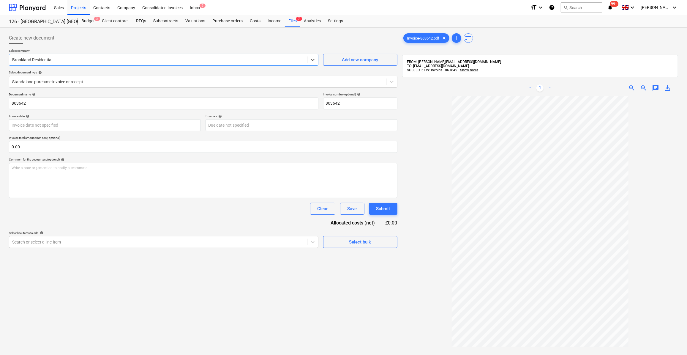
click at [49, 59] on div at bounding box center [158, 60] width 292 height 6
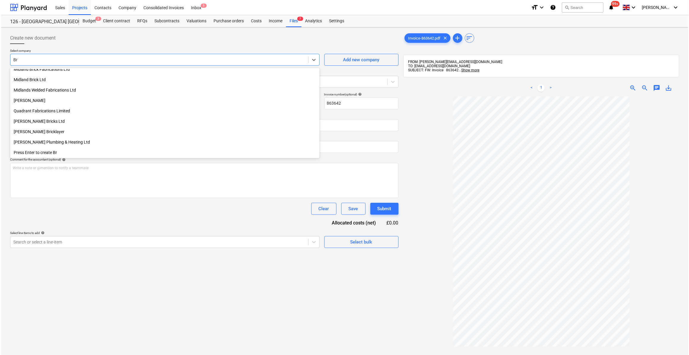
scroll to position [295, 0]
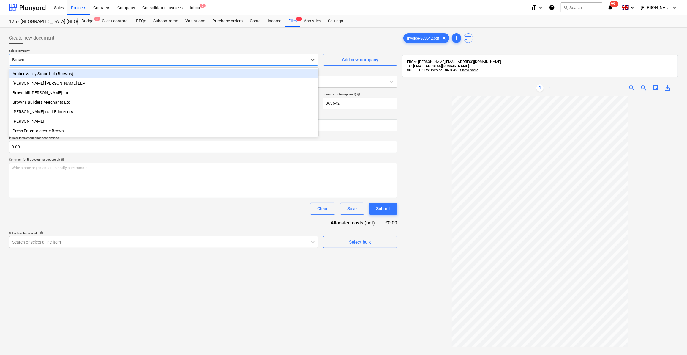
type input "Browns"
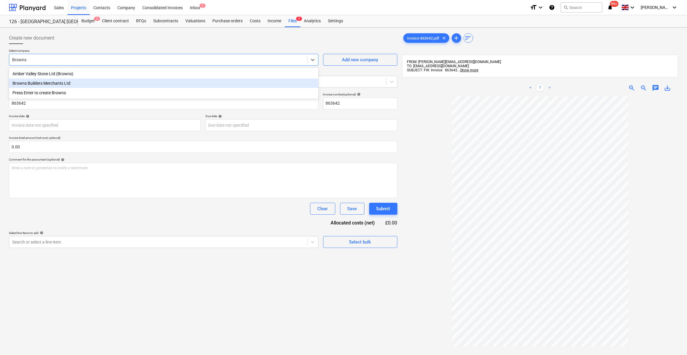
click at [45, 87] on div "Browns Builders Merchants Ltd" at bounding box center [163, 83] width 309 height 10
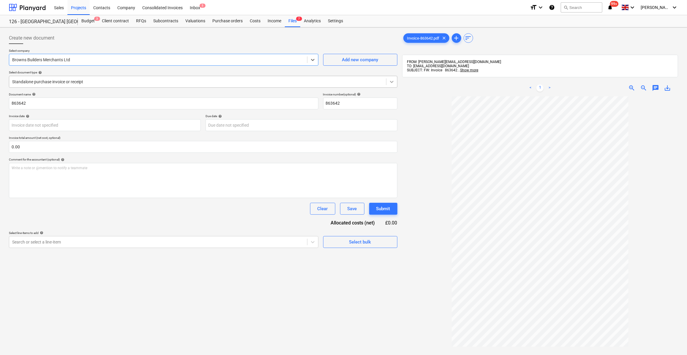
click at [392, 84] on icon at bounding box center [392, 82] width 6 height 6
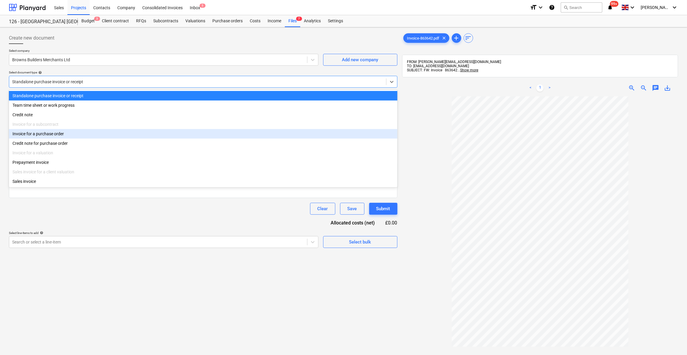
click at [50, 135] on div "Invoice for a purchase order" at bounding box center [203, 134] width 388 height 10
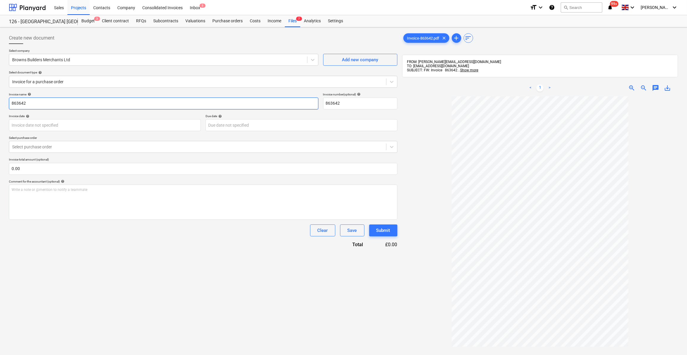
click at [10, 102] on input "863642" at bounding box center [163, 103] width 309 height 12
type input "Interlyte Blocks - 863642"
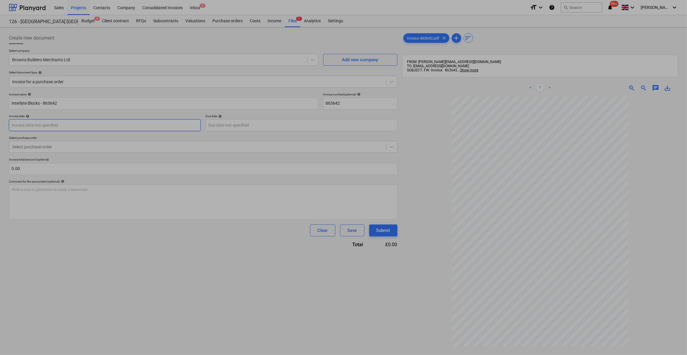
click at [48, 126] on body "Sales Projects Contacts Company Consolidated Invoices Inbox 5 format_size keybo…" at bounding box center [343, 177] width 687 height 355
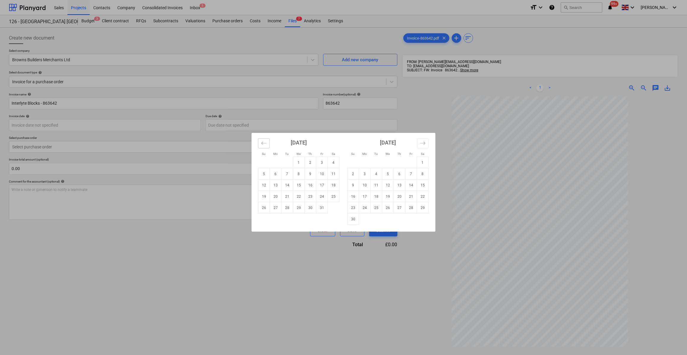
click at [265, 145] on icon "Move backward to switch to the previous month." at bounding box center [264, 143] width 6 height 6
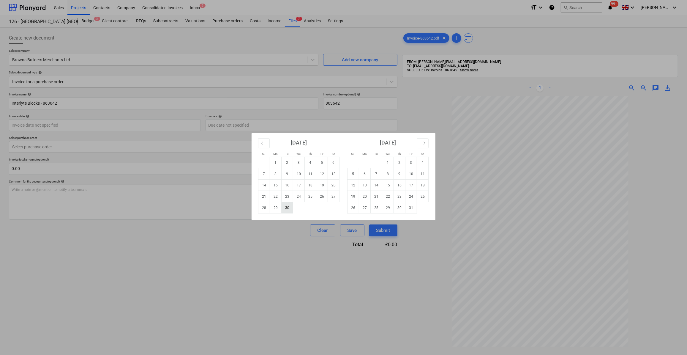
click at [284, 207] on td "30" at bounding box center [287, 207] width 12 height 11
type input "[DATE]"
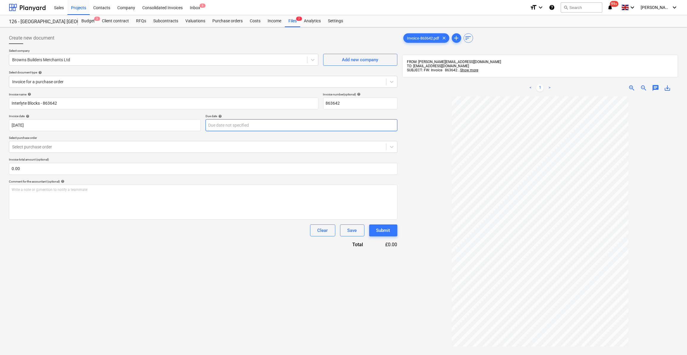
click at [223, 122] on body "Sales Projects Contacts Company Consolidated Invoices Inbox 5 format_size keybo…" at bounding box center [343, 177] width 687 height 355
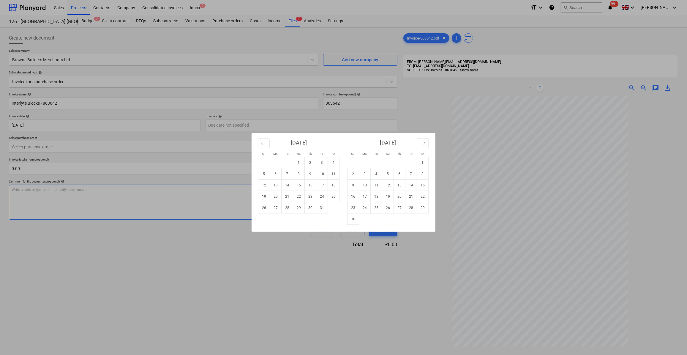
click at [313, 209] on td "30" at bounding box center [311, 207] width 12 height 11
type input "[DATE]"
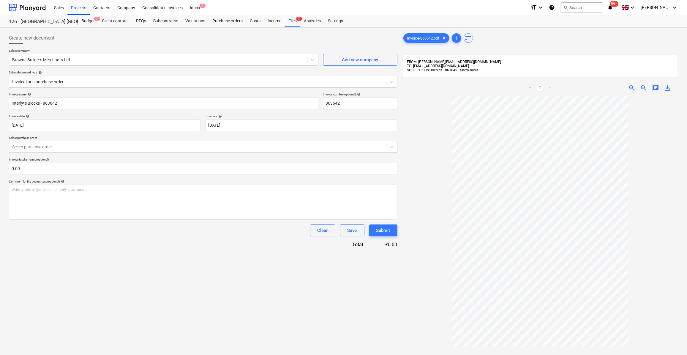
click at [34, 146] on div at bounding box center [197, 147] width 371 height 6
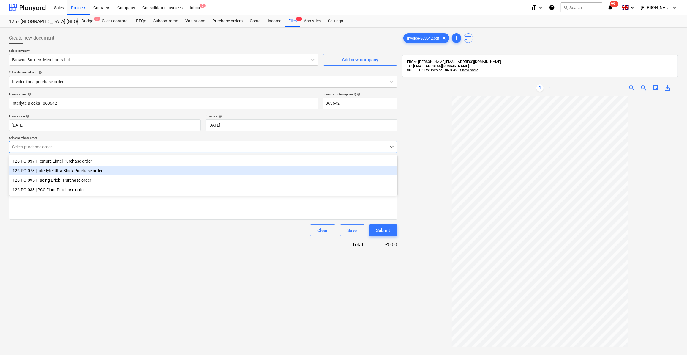
click at [36, 169] on div "126-PO-073 | Interlyte Ultra Block Purchase order" at bounding box center [203, 171] width 388 height 10
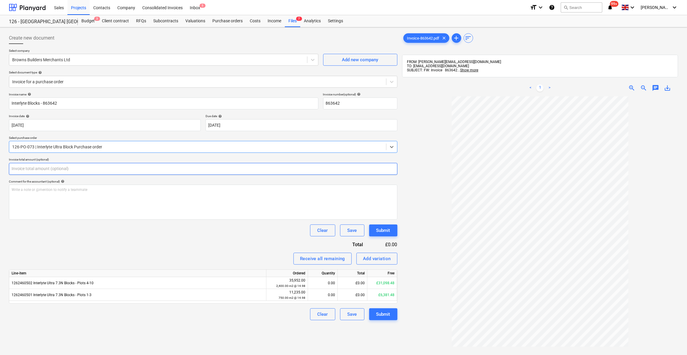
click at [28, 169] on input "text" at bounding box center [203, 169] width 388 height 12
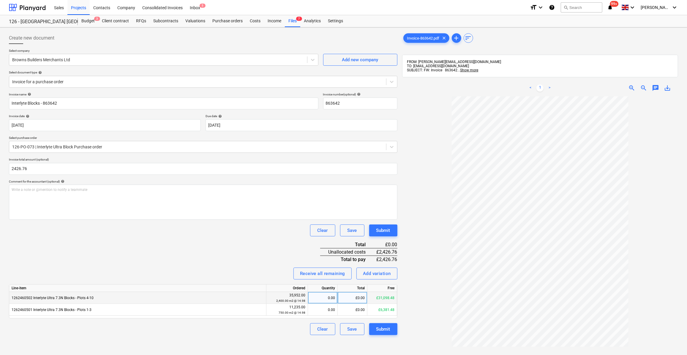
type input "2,426.76"
click at [329, 297] on div "0.00" at bounding box center [322, 298] width 25 height 12
type input "162"
click at [271, 323] on div "Clear Save Submit" at bounding box center [203, 329] width 388 height 12
click at [386, 330] on div "Submit" at bounding box center [383, 329] width 14 height 8
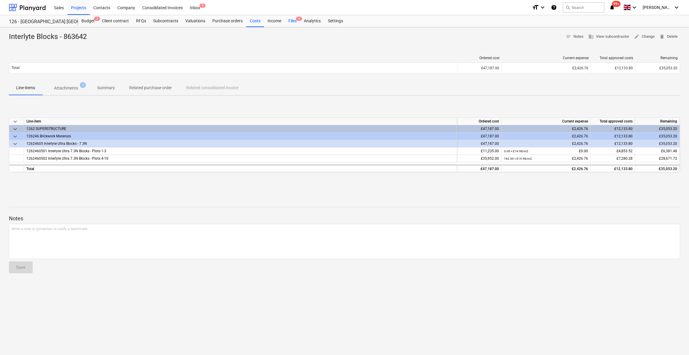
click at [291, 20] on div "Files 6" at bounding box center [292, 21] width 15 height 12
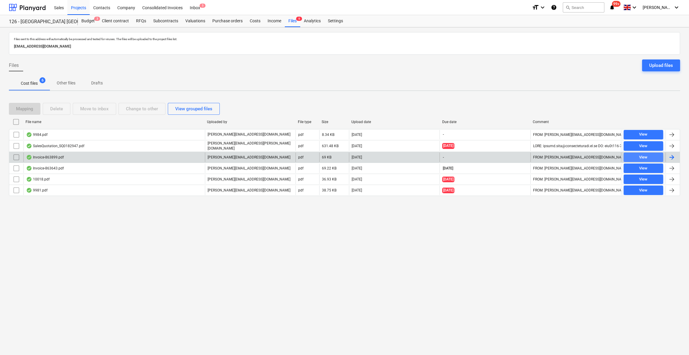
click at [648, 155] on span "View" at bounding box center [643, 157] width 35 height 7
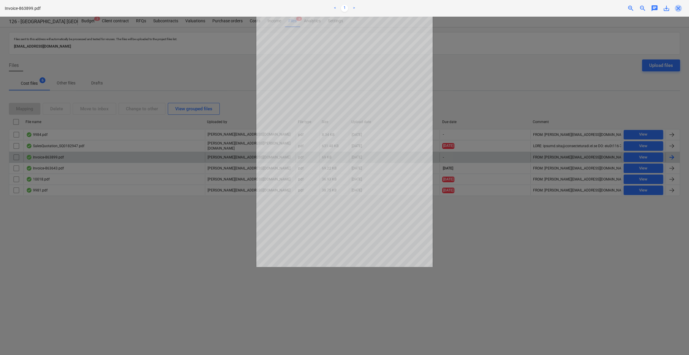
click at [677, 10] on span "close" at bounding box center [678, 8] width 7 height 7
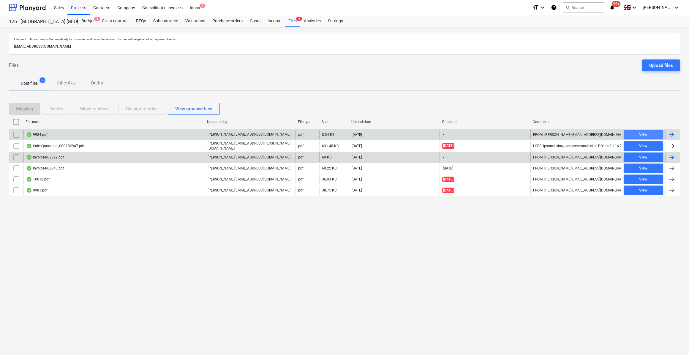
click at [644, 135] on div "View" at bounding box center [643, 134] width 8 height 7
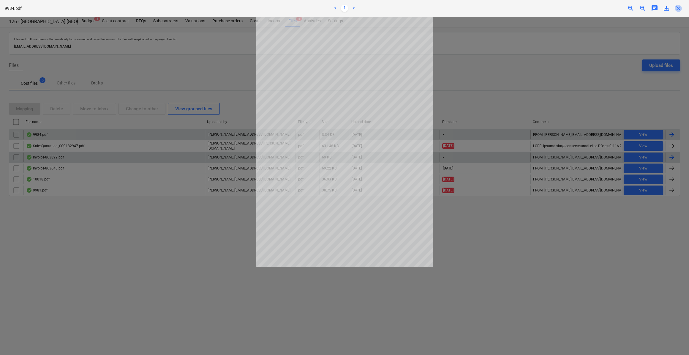
click at [677, 8] on span "close" at bounding box center [678, 8] width 7 height 7
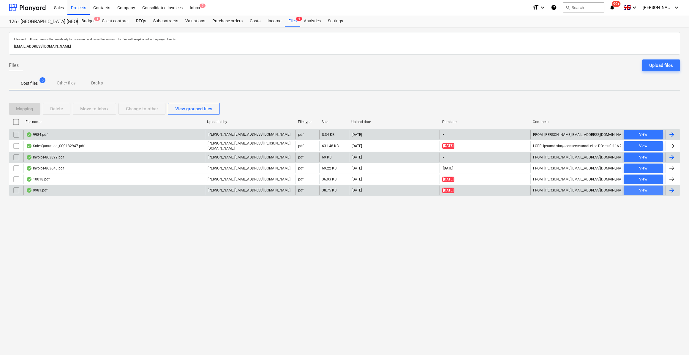
click at [643, 187] on div "View" at bounding box center [643, 190] width 8 height 7
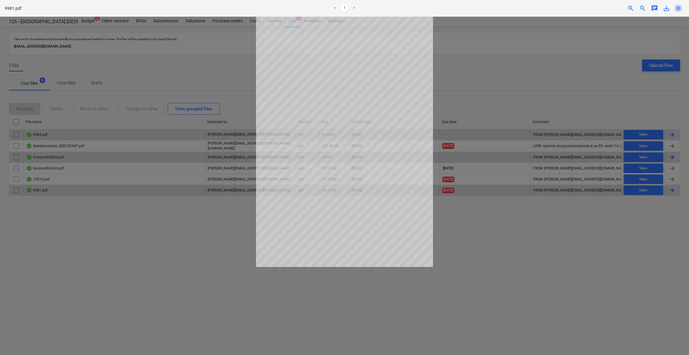
click at [681, 7] on span "close" at bounding box center [678, 8] width 7 height 7
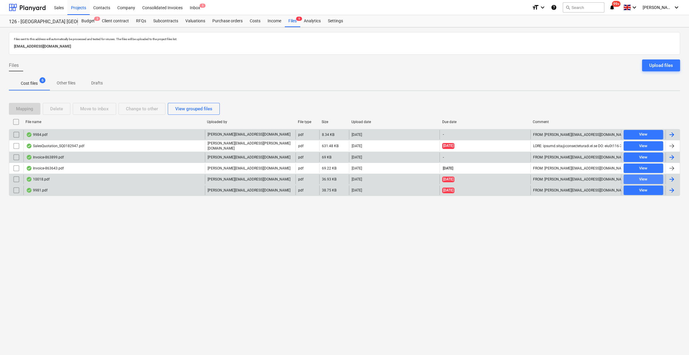
click at [641, 180] on div "View" at bounding box center [643, 179] width 8 height 7
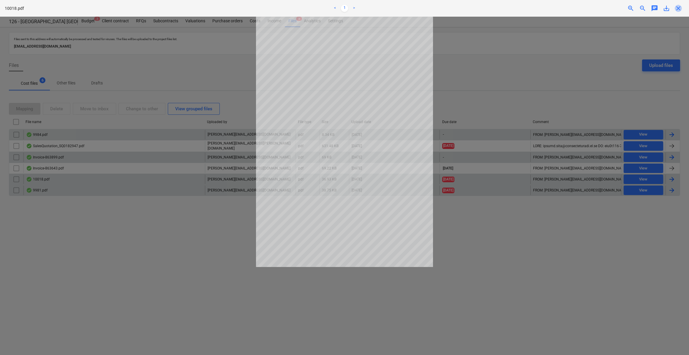
click at [679, 10] on span "close" at bounding box center [678, 8] width 7 height 7
